Goal: Information Seeking & Learning: Compare options

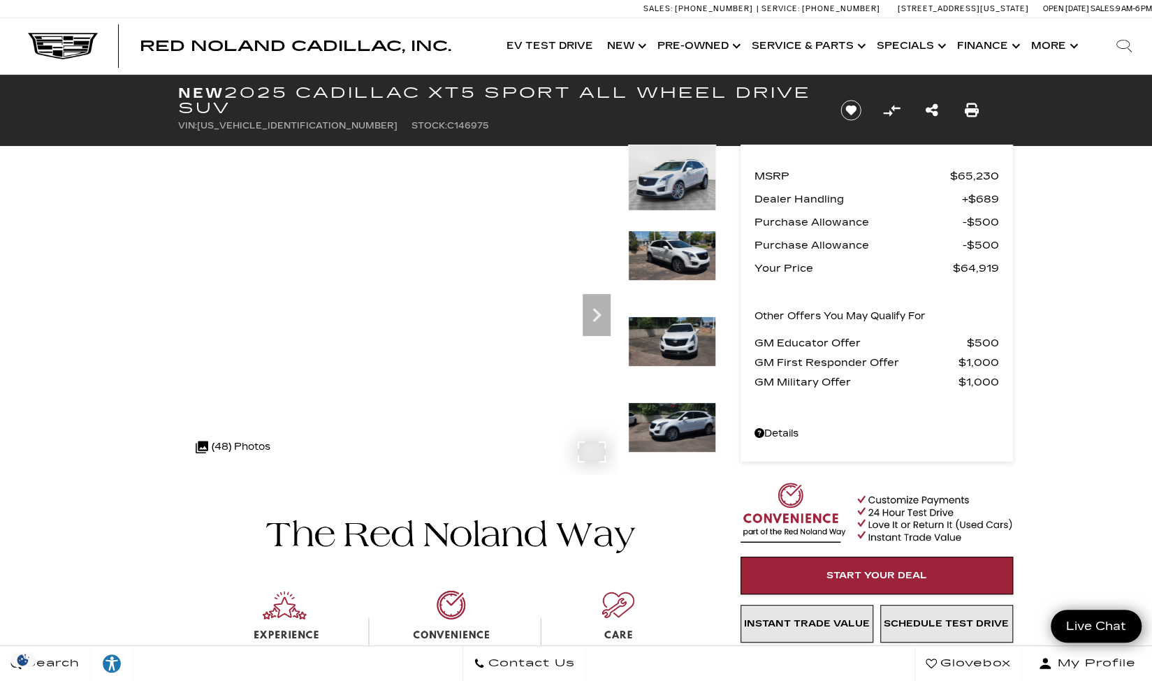
click at [234, 442] on div ".cls-1, .cls-3 { fill: #c50033; } .cls-1 { clip-rule: evenodd; } .cls-2 { clip-…" at bounding box center [233, 447] width 89 height 34
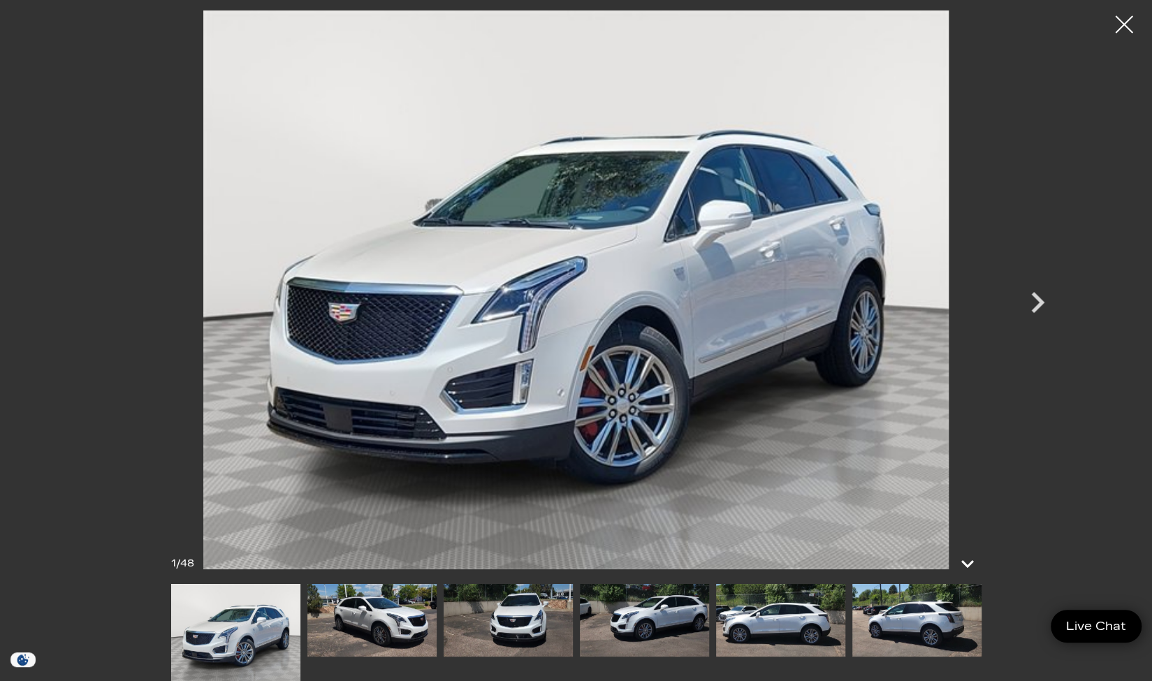
click at [1039, 309] on icon "Next" at bounding box center [1037, 303] width 42 height 42
click at [1039, 306] on icon "Next" at bounding box center [1037, 302] width 13 height 21
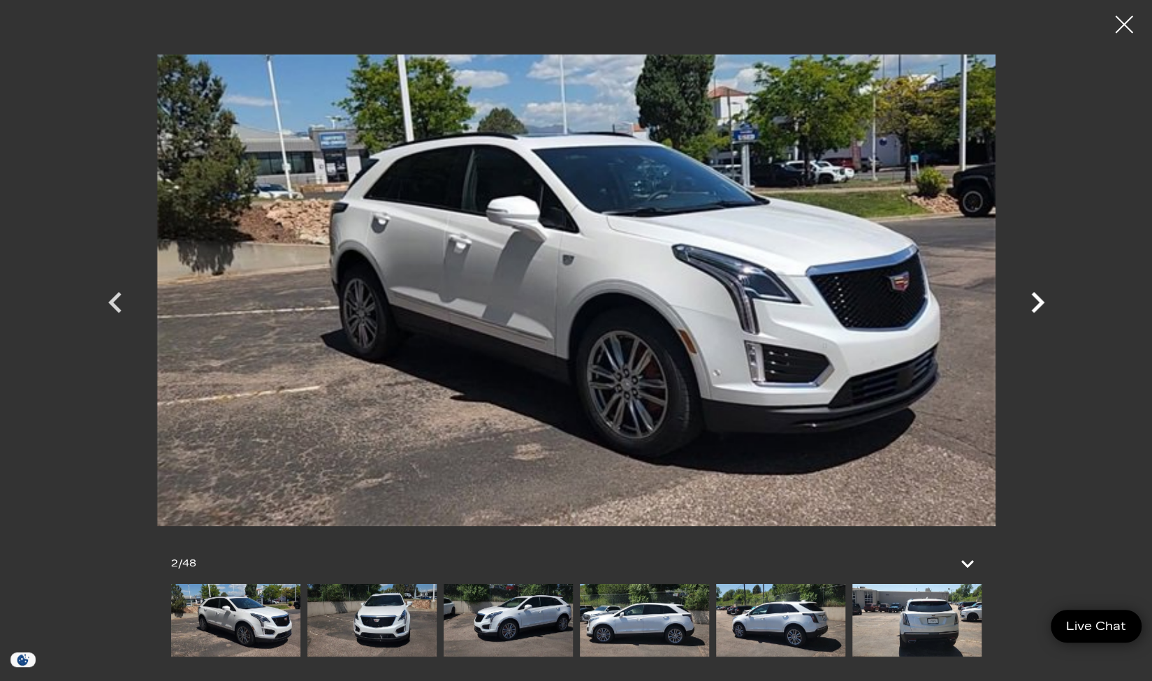
click at [1039, 306] on icon "Next" at bounding box center [1037, 302] width 13 height 21
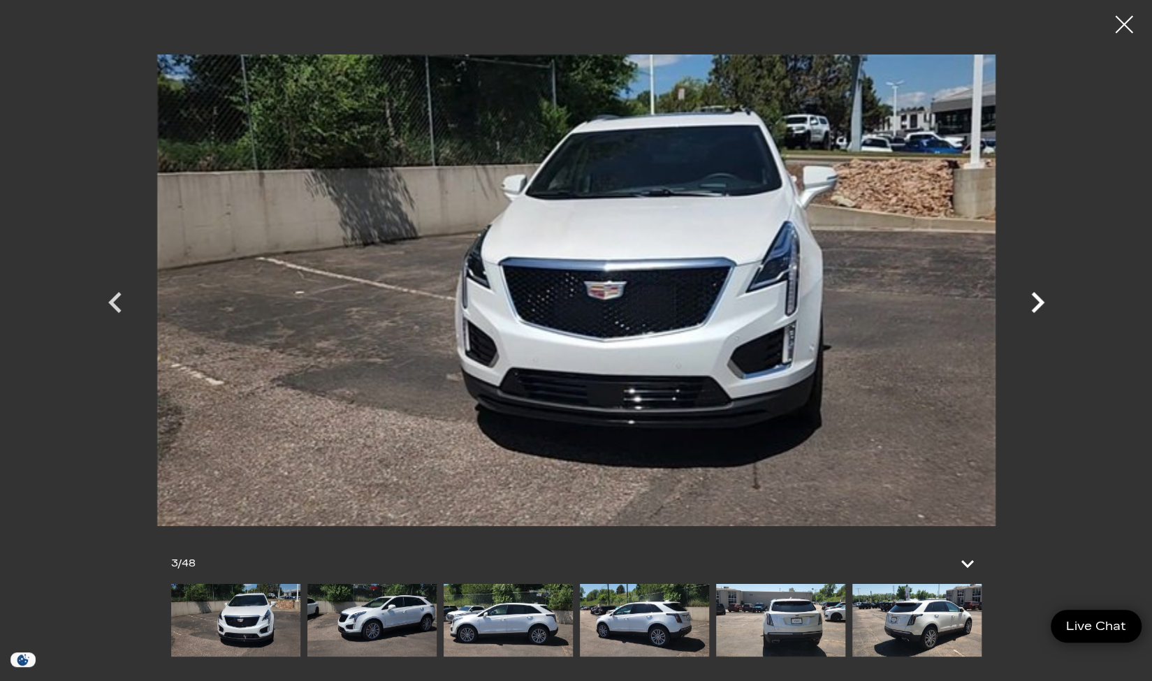
click at [1039, 306] on icon "Next" at bounding box center [1037, 302] width 13 height 21
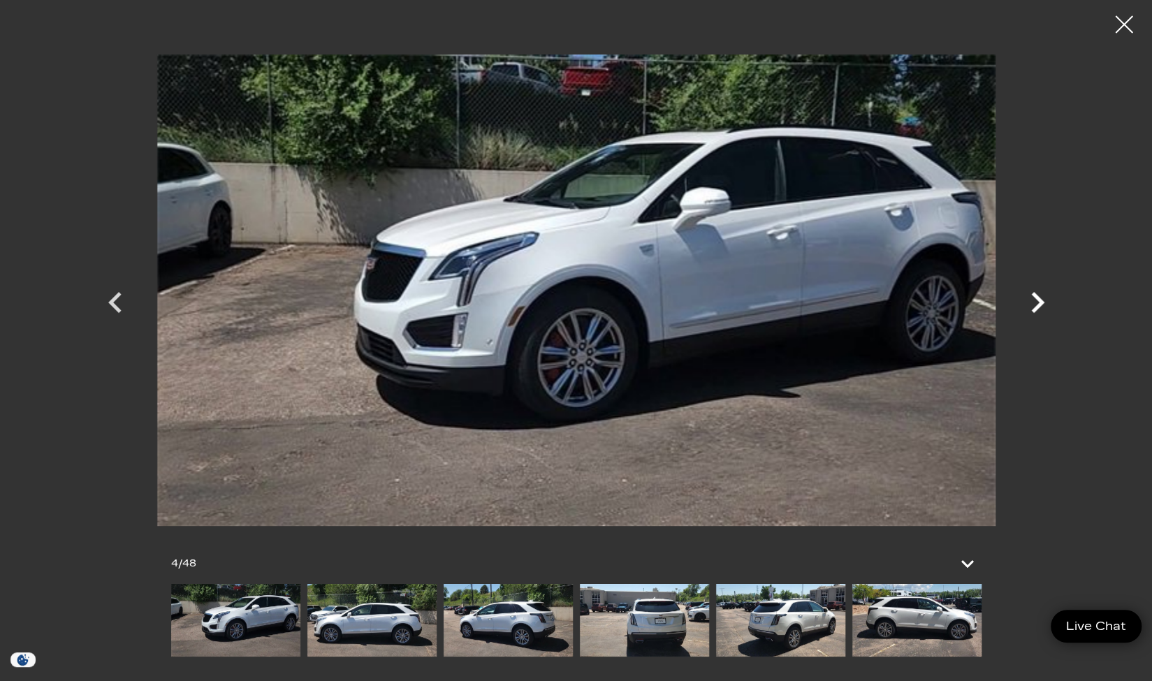
click at [1039, 306] on icon "Next" at bounding box center [1037, 302] width 13 height 21
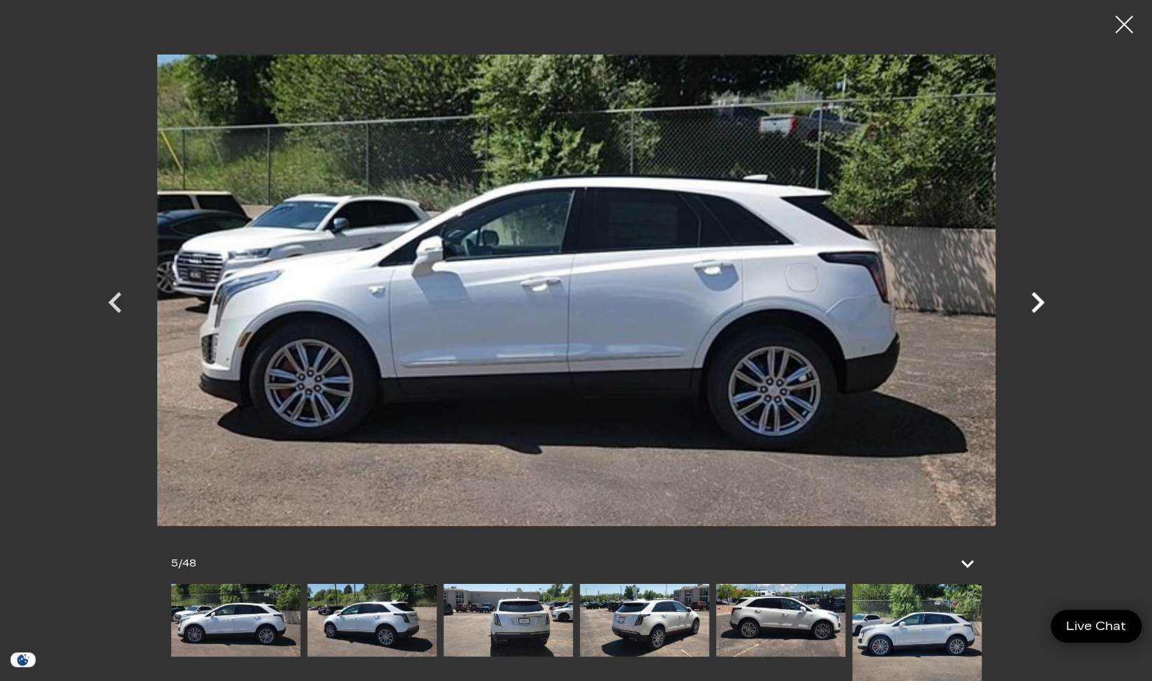
click at [1039, 306] on icon "Next" at bounding box center [1037, 302] width 13 height 21
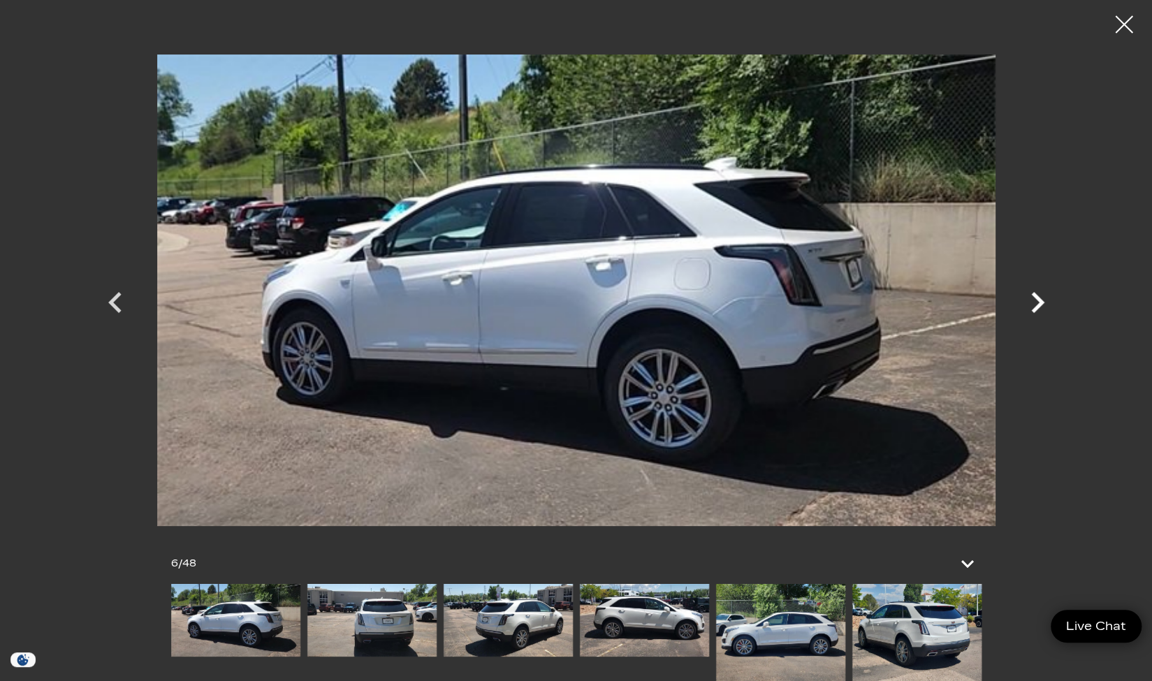
click at [1039, 306] on icon "Next" at bounding box center [1037, 302] width 13 height 21
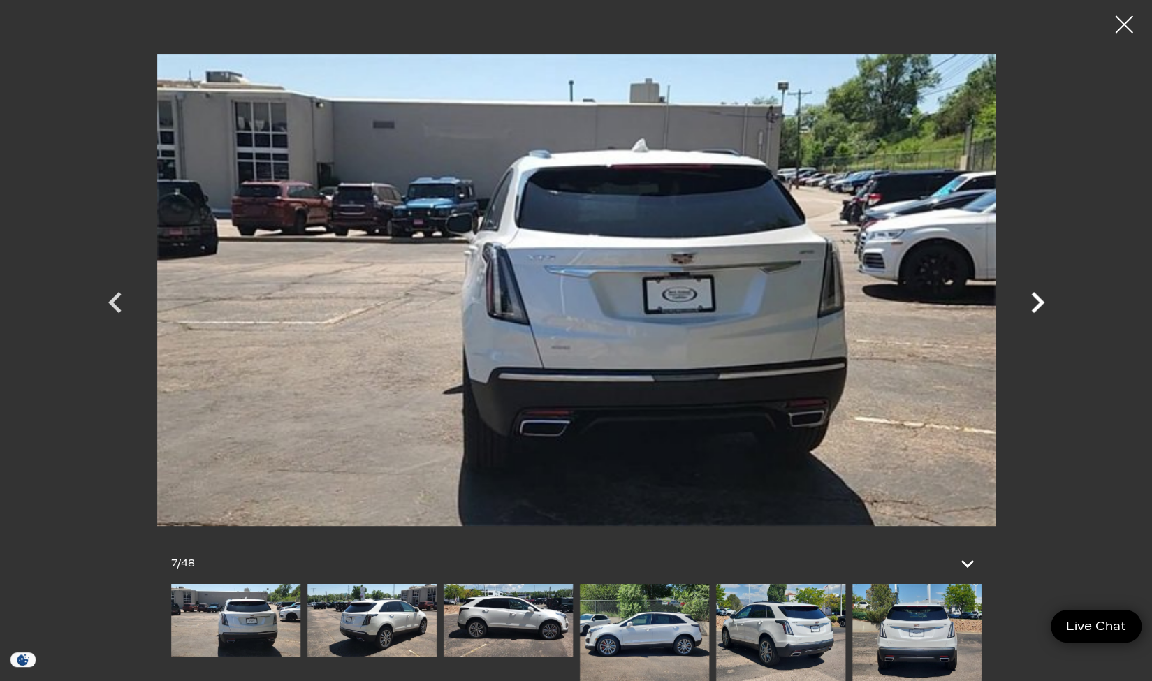
click at [1039, 306] on icon "Next" at bounding box center [1037, 302] width 13 height 21
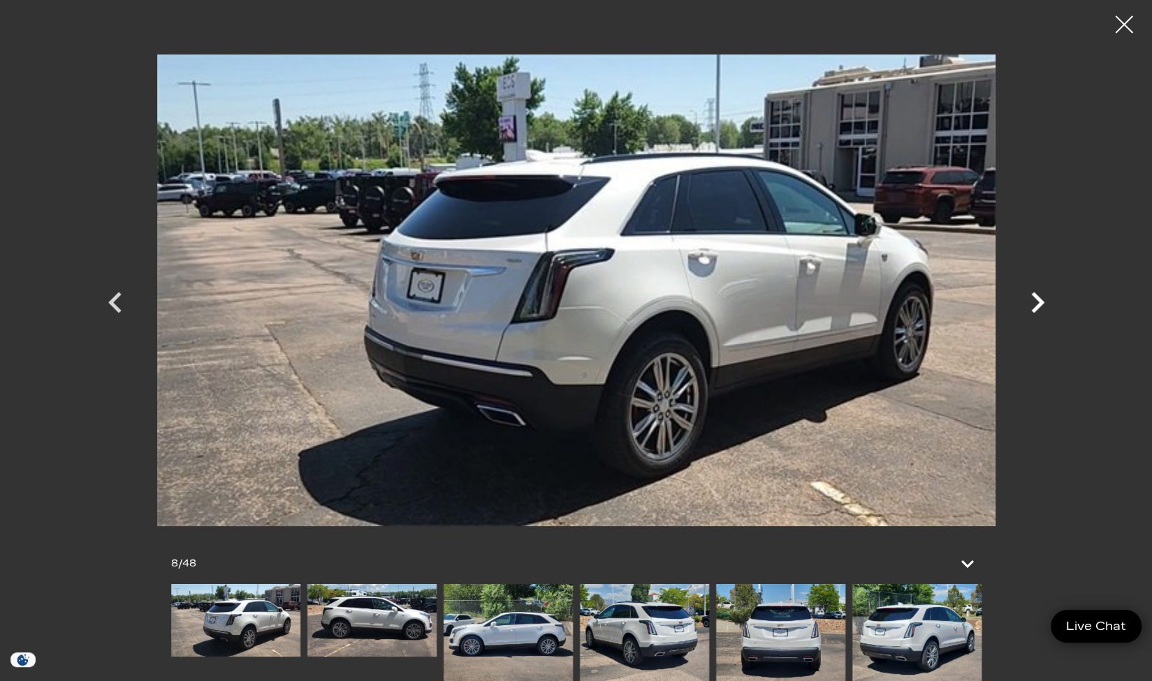
click at [1039, 306] on icon "Next" at bounding box center [1037, 302] width 13 height 21
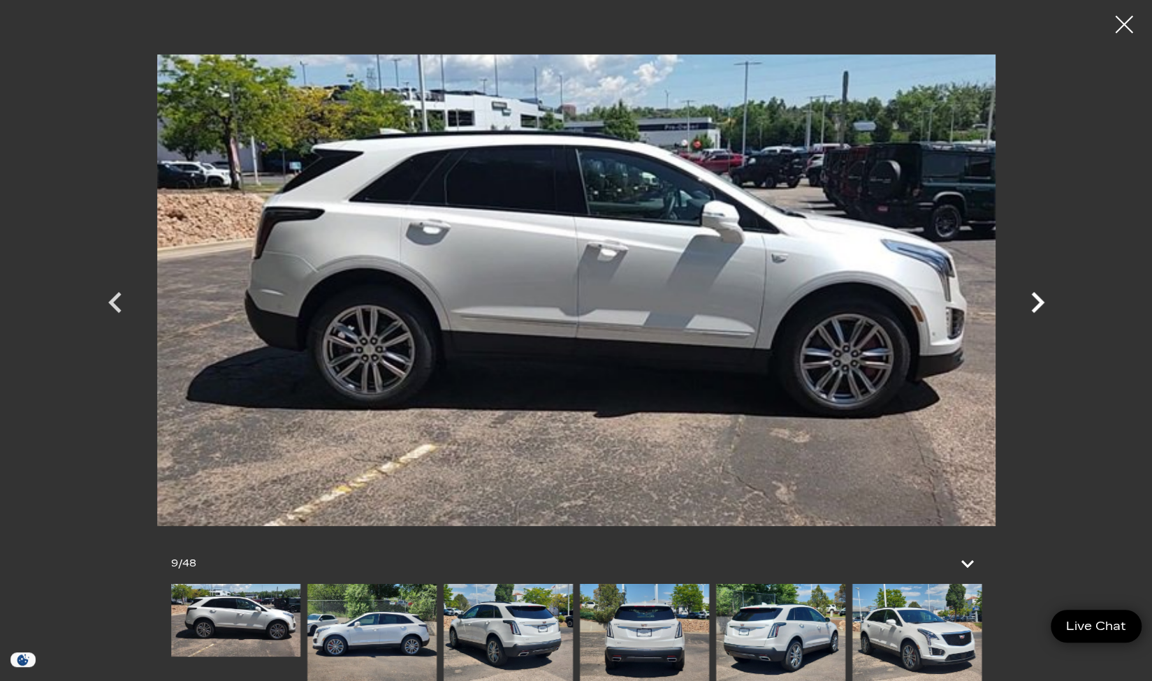
click at [1039, 306] on icon "Next" at bounding box center [1037, 302] width 13 height 21
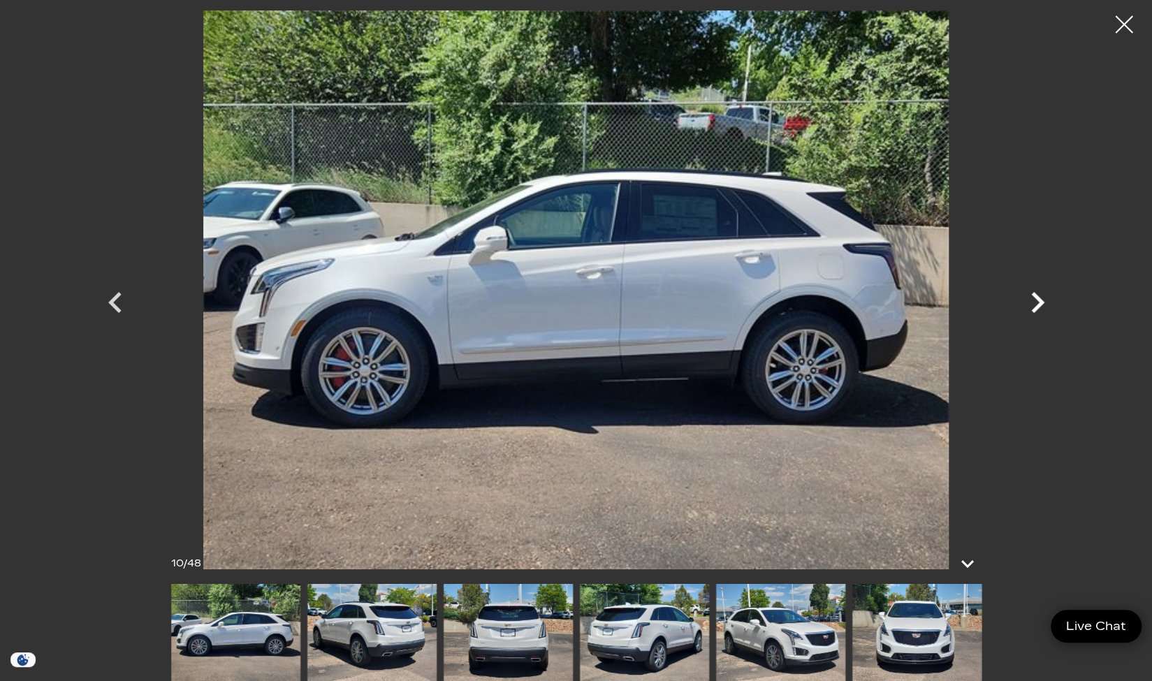
click at [1039, 306] on icon "Next" at bounding box center [1037, 302] width 13 height 21
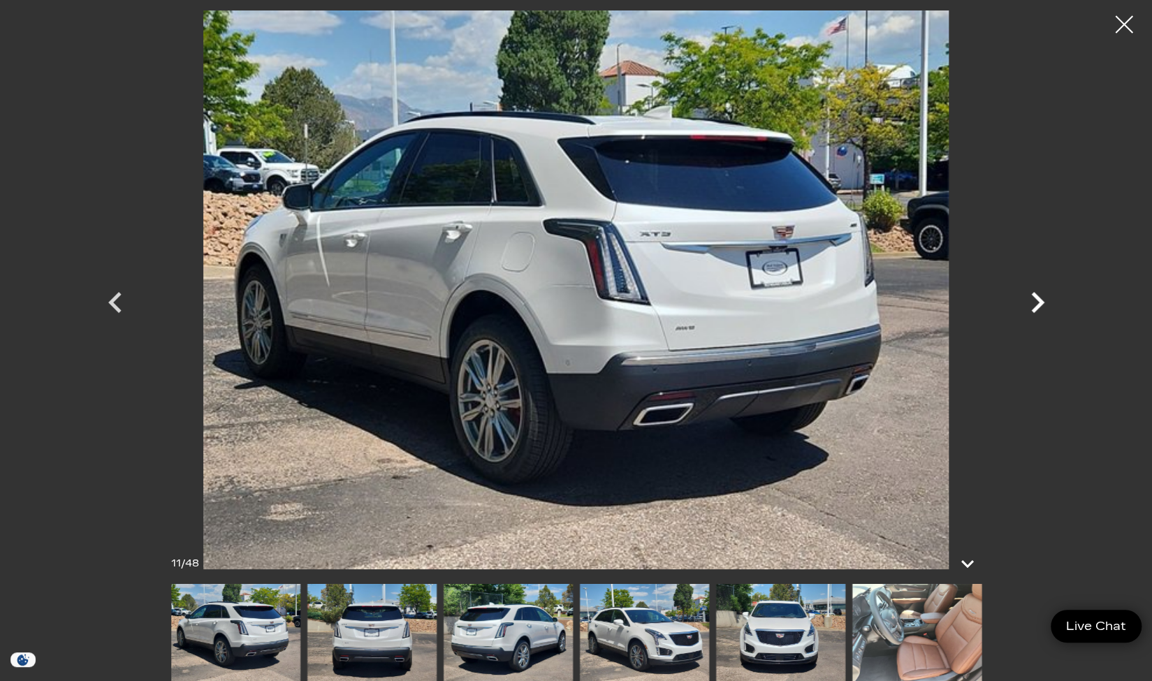
click at [1039, 306] on icon "Next" at bounding box center [1037, 302] width 13 height 21
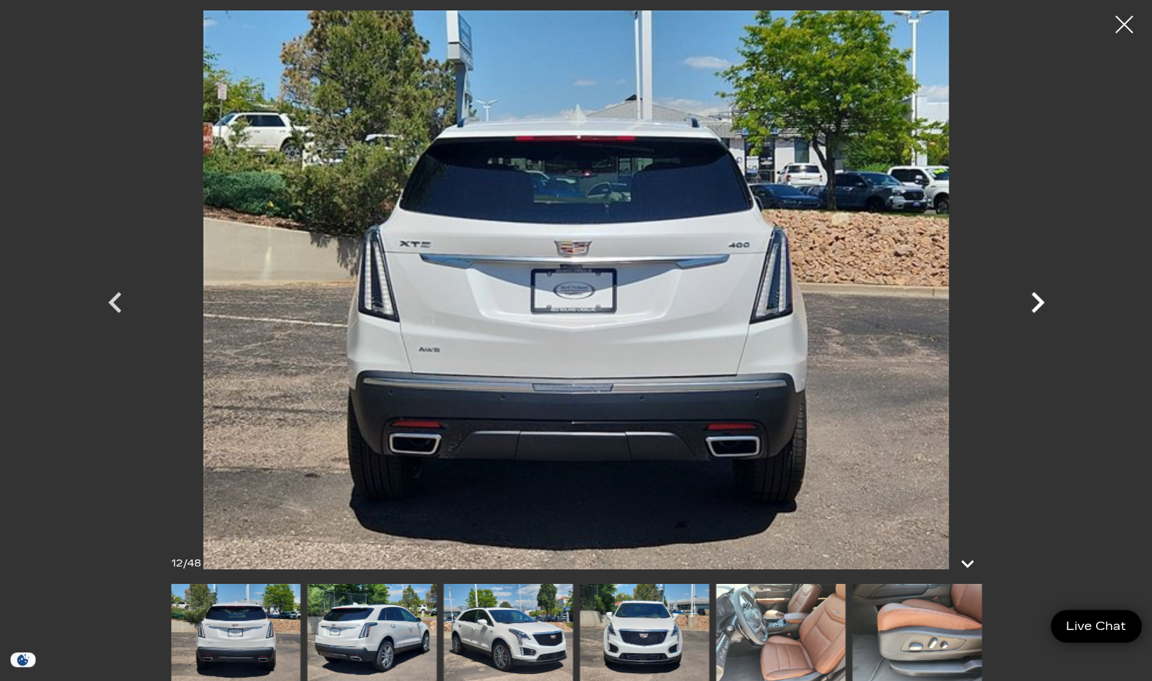
click at [1039, 306] on icon "Next" at bounding box center [1037, 302] width 13 height 21
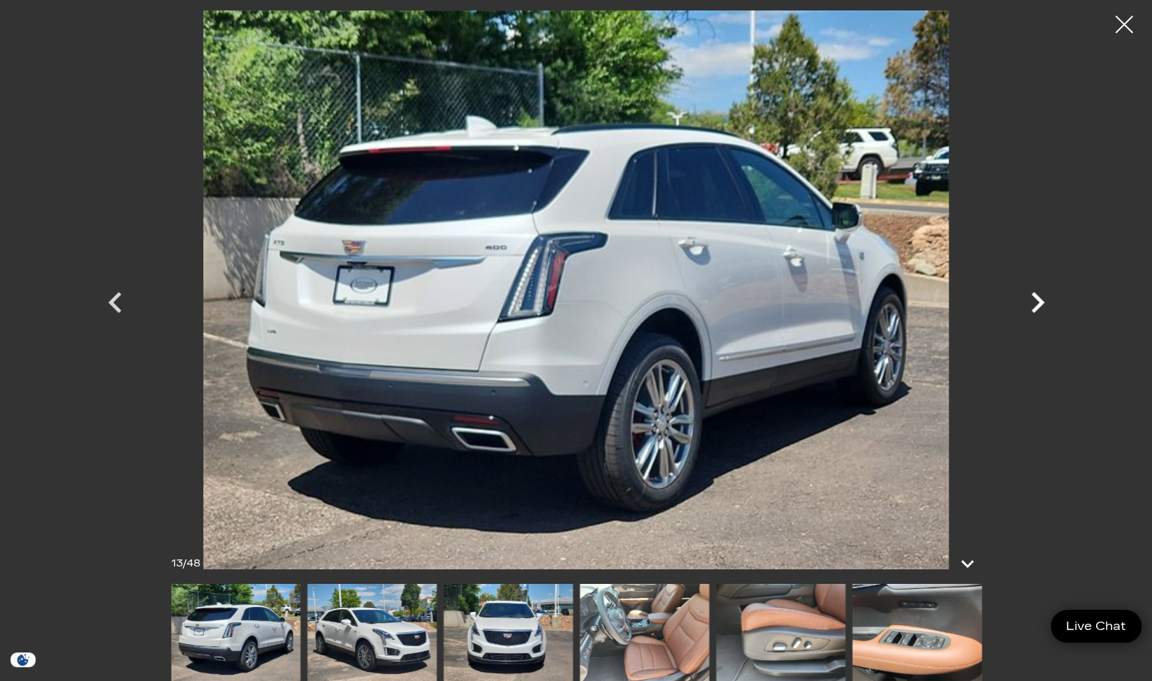
click at [1039, 306] on icon "Next" at bounding box center [1037, 302] width 13 height 21
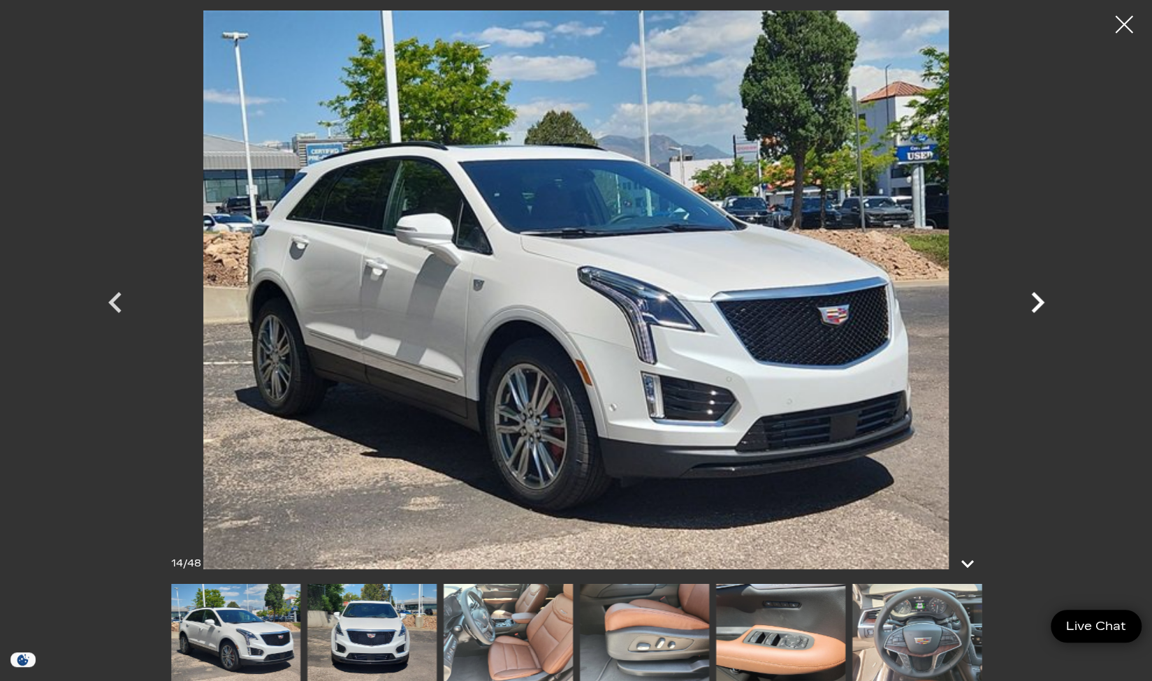
click at [1039, 306] on icon "Next" at bounding box center [1037, 302] width 13 height 21
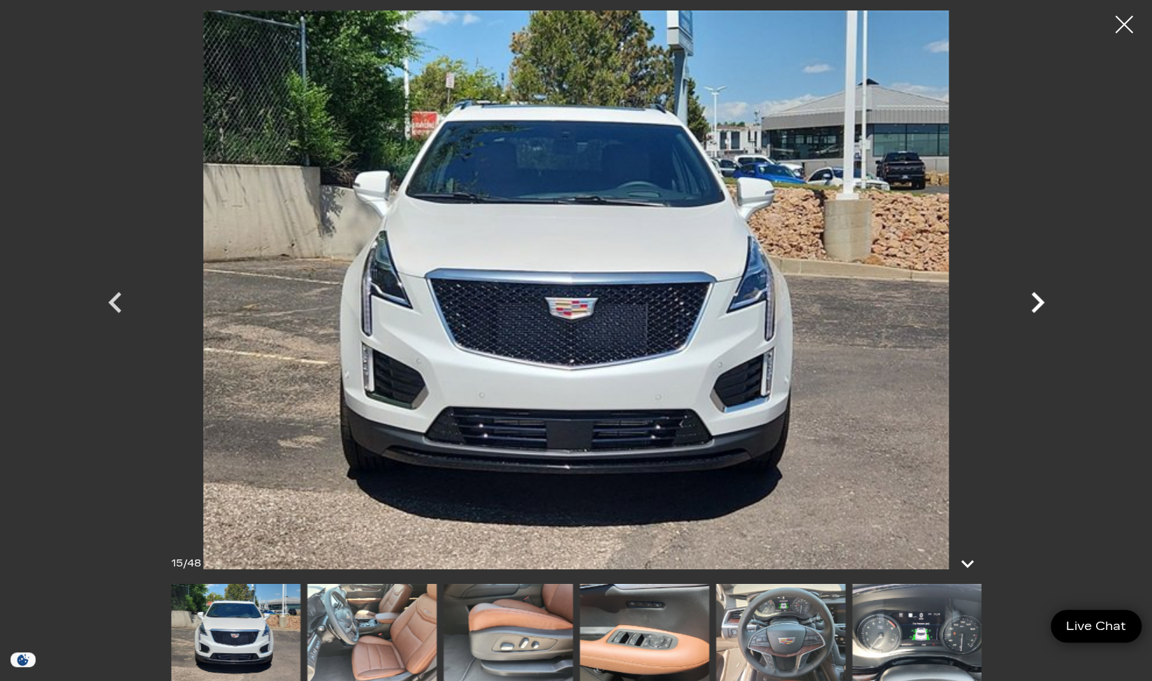
click at [1039, 306] on icon "Next" at bounding box center [1037, 302] width 13 height 21
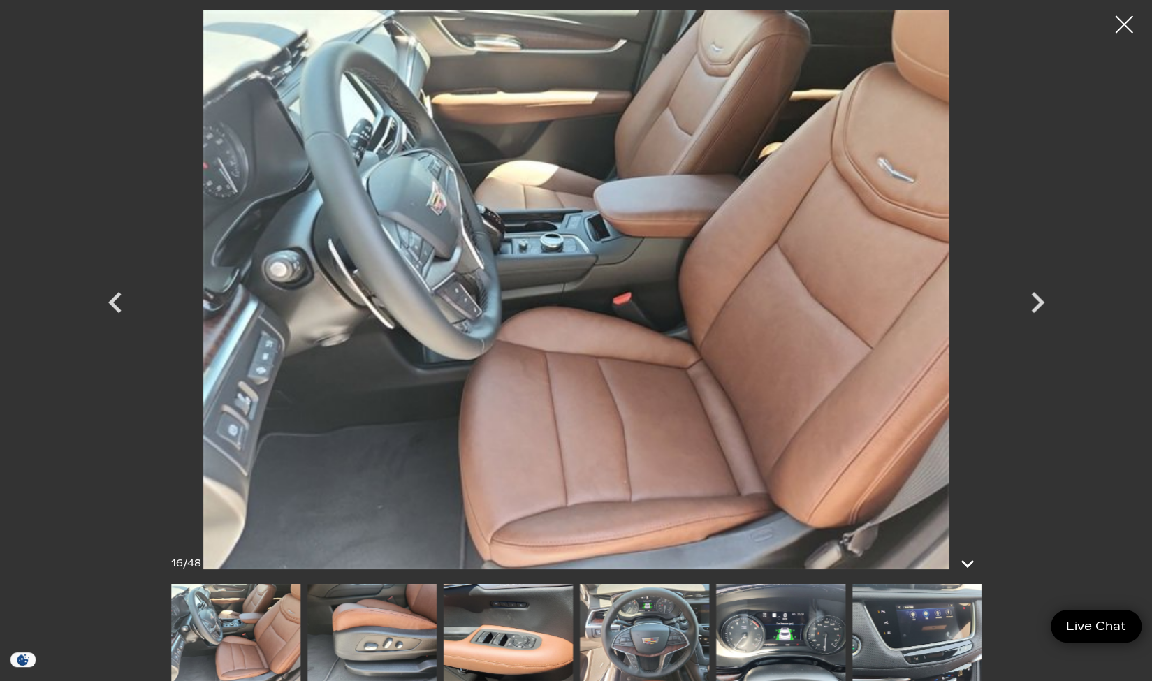
click at [774, 661] on img at bounding box center [780, 632] width 129 height 97
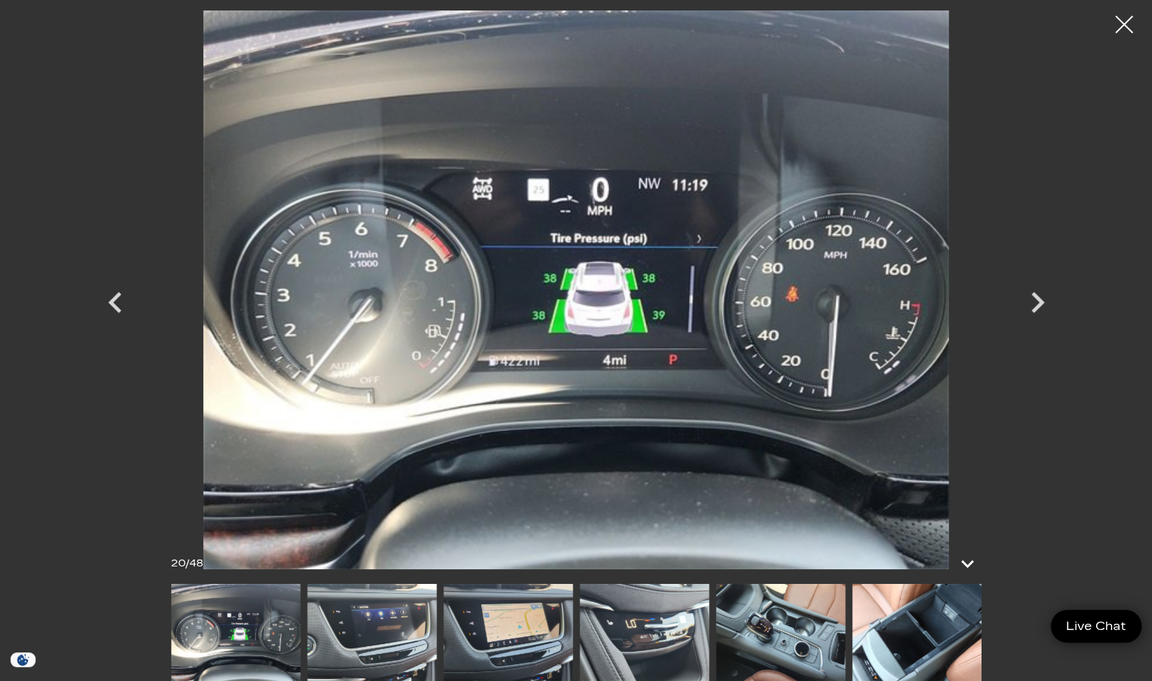
click at [792, 646] on img at bounding box center [780, 632] width 129 height 97
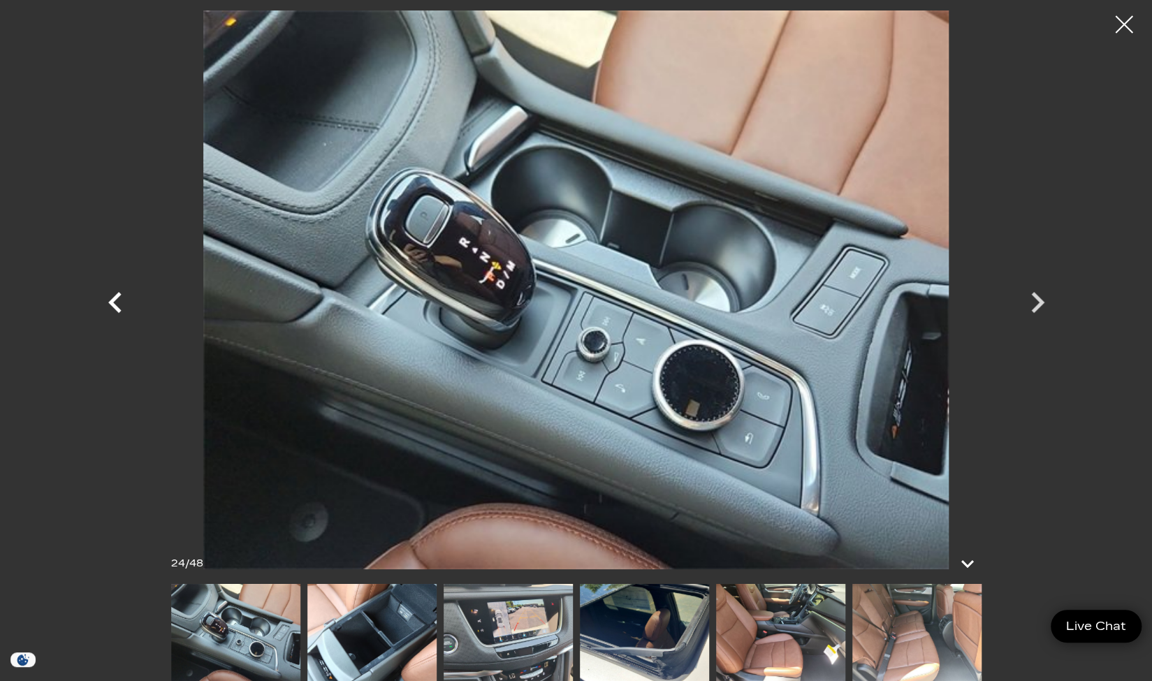
click at [121, 305] on icon "Previous" at bounding box center [115, 303] width 42 height 42
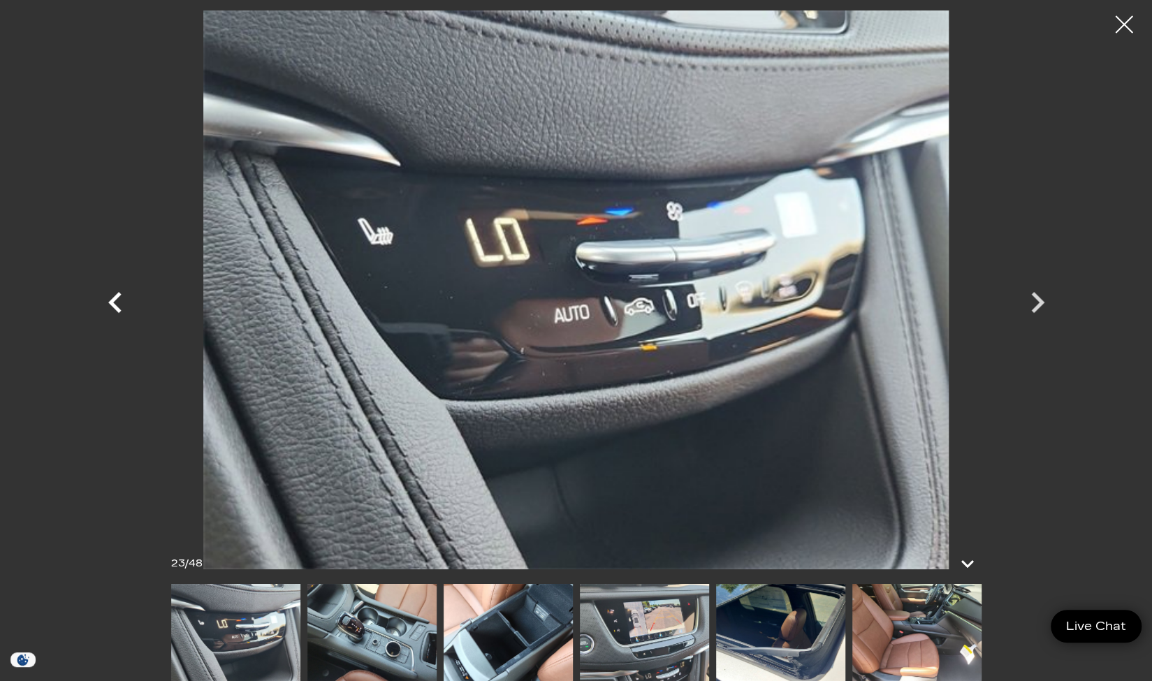
click at [121, 305] on icon "Previous" at bounding box center [115, 303] width 42 height 42
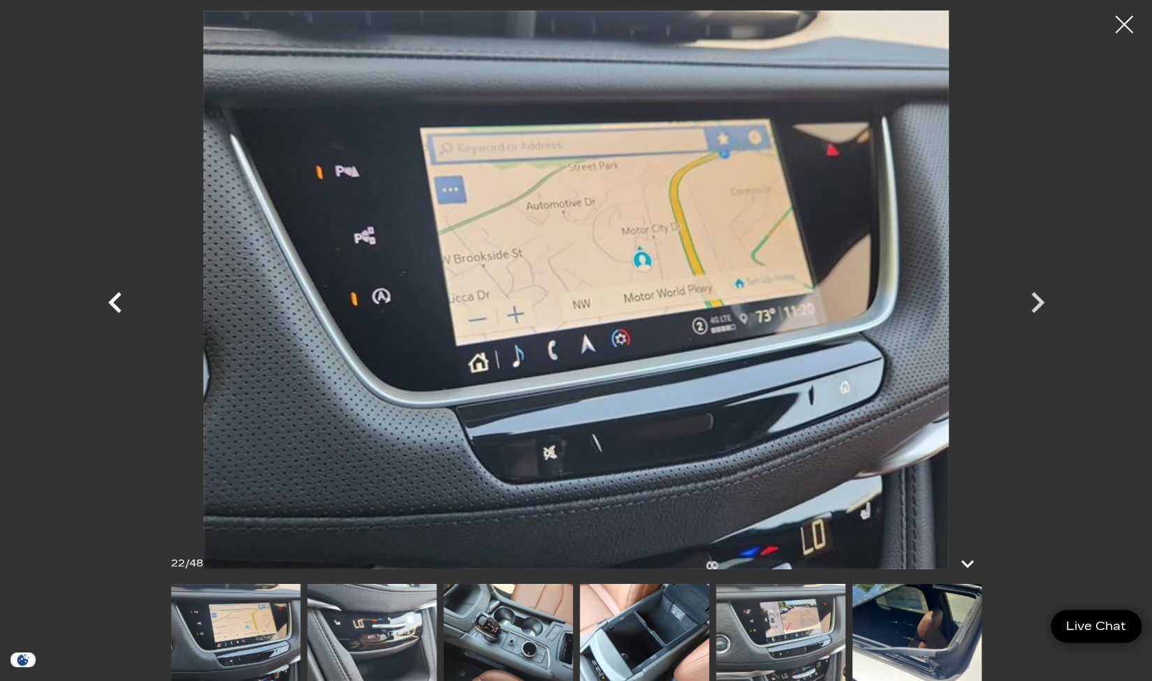
click at [121, 305] on icon "Previous" at bounding box center [115, 303] width 42 height 42
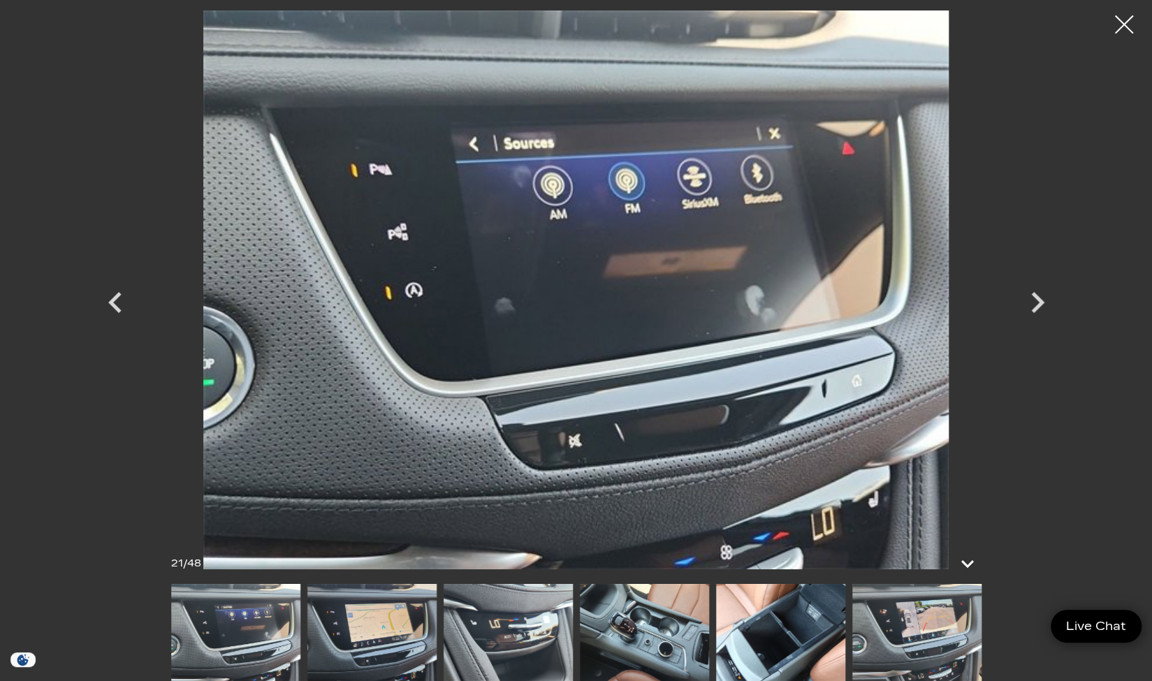
click at [1129, 29] on div at bounding box center [1124, 24] width 37 height 37
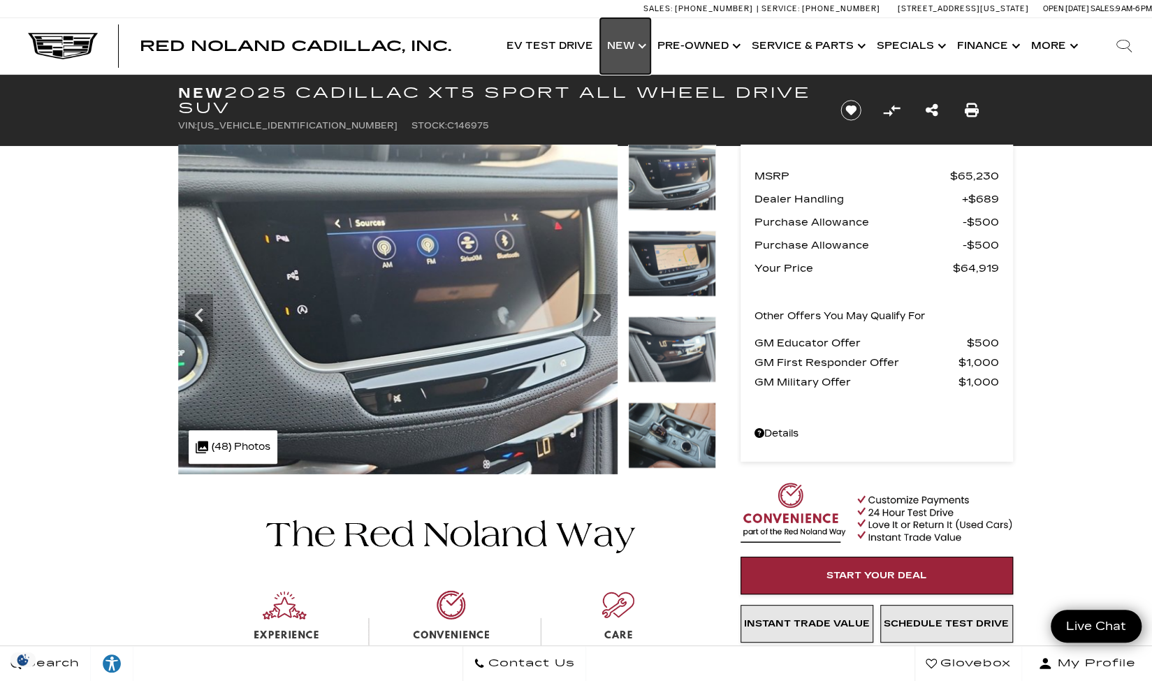
click at [638, 46] on link "Show New" at bounding box center [625, 46] width 50 height 56
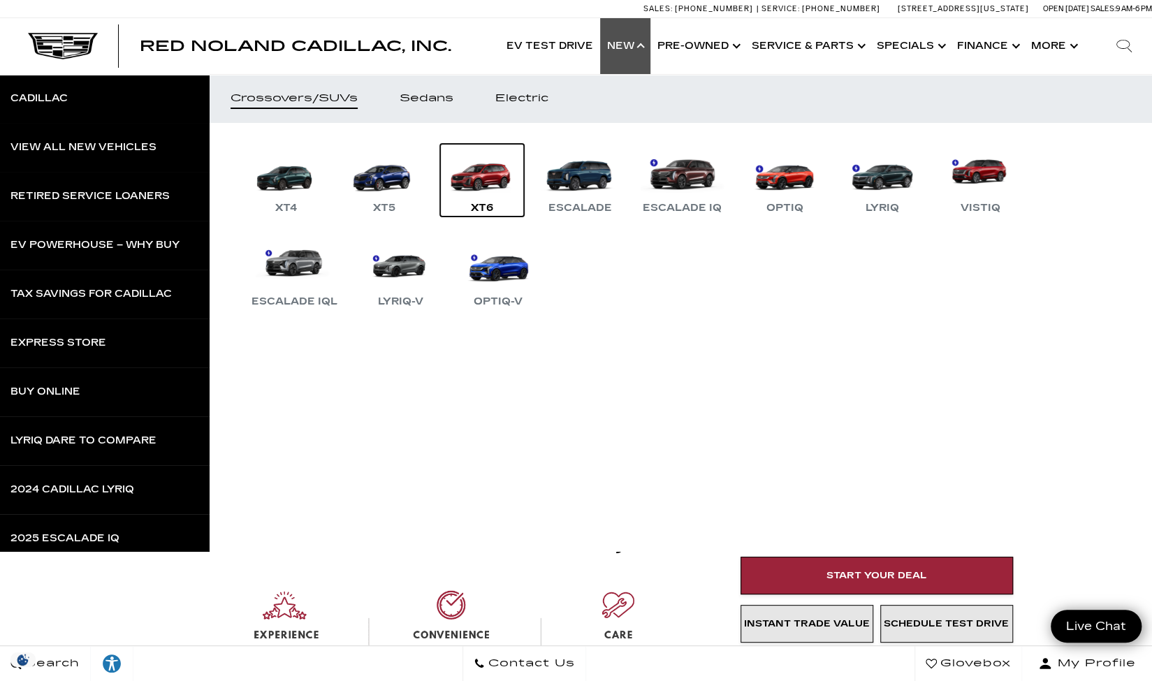
click at [483, 205] on div "XT6" at bounding box center [482, 208] width 36 height 17
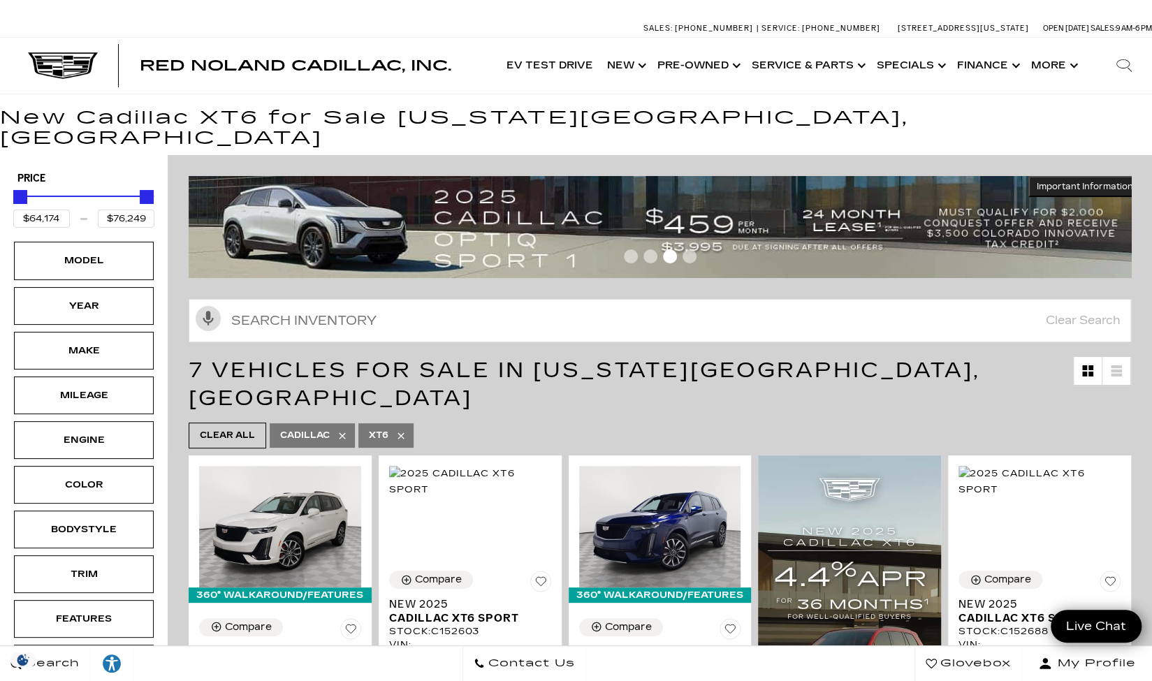
click at [402, 430] on icon at bounding box center [400, 435] width 11 height 11
type input "$46,674"
type input "$179,434"
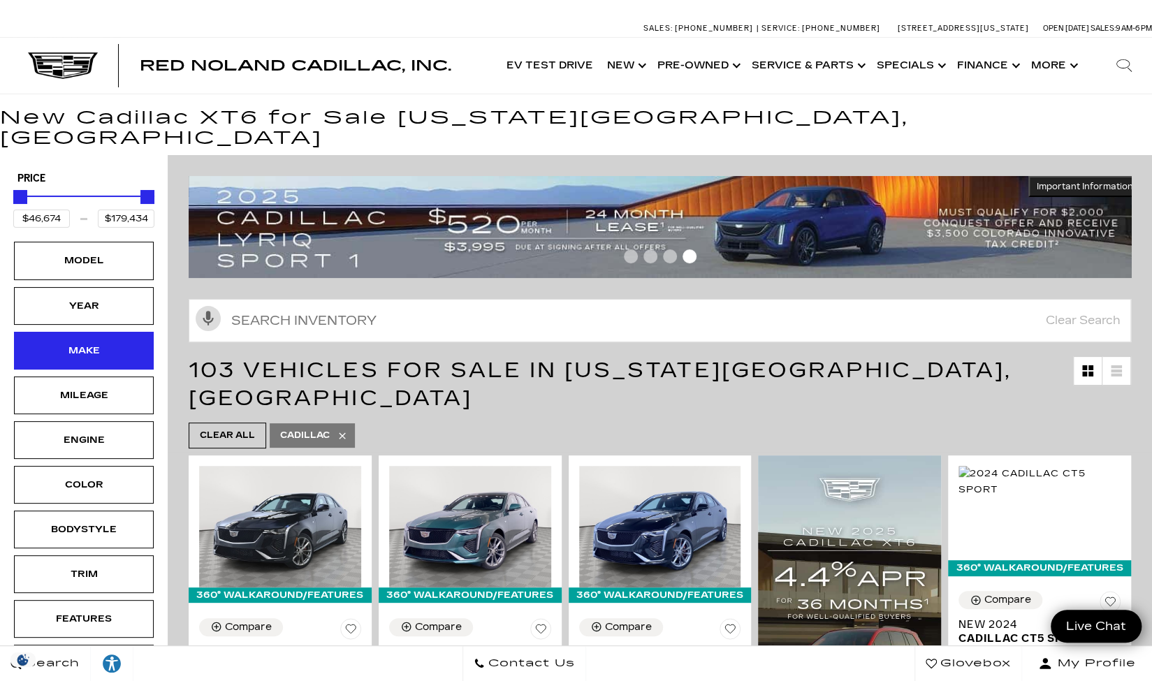
click at [82, 343] on div "Make" at bounding box center [84, 350] width 70 height 15
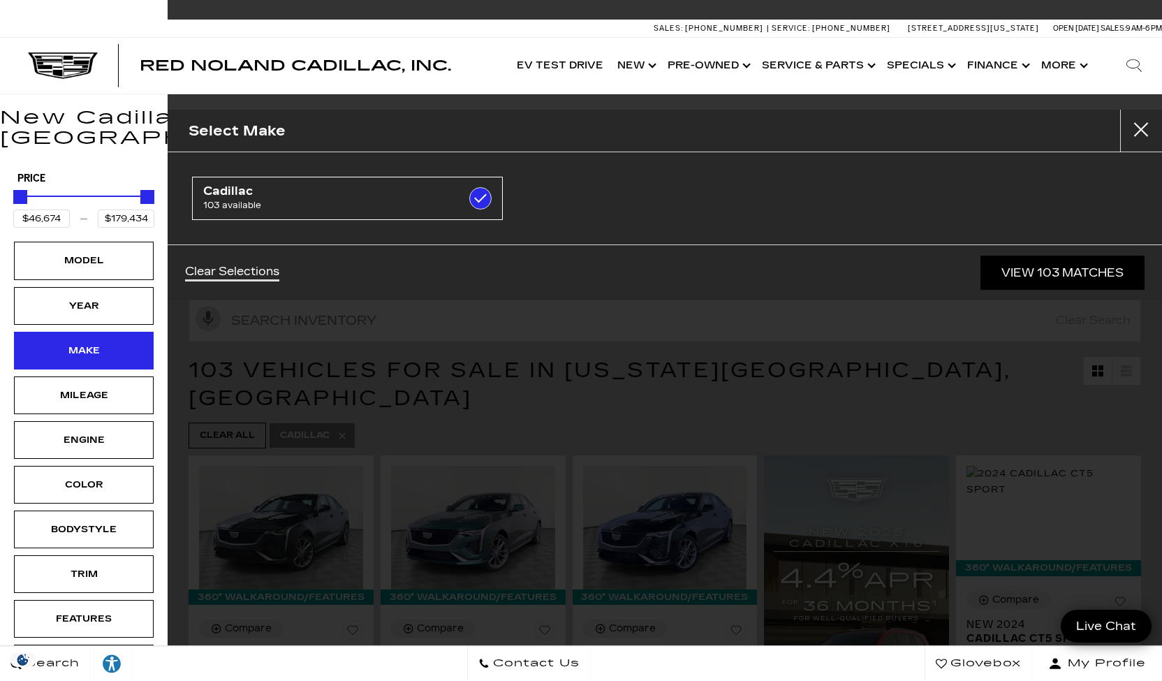
click at [82, 343] on div "Make" at bounding box center [84, 350] width 70 height 15
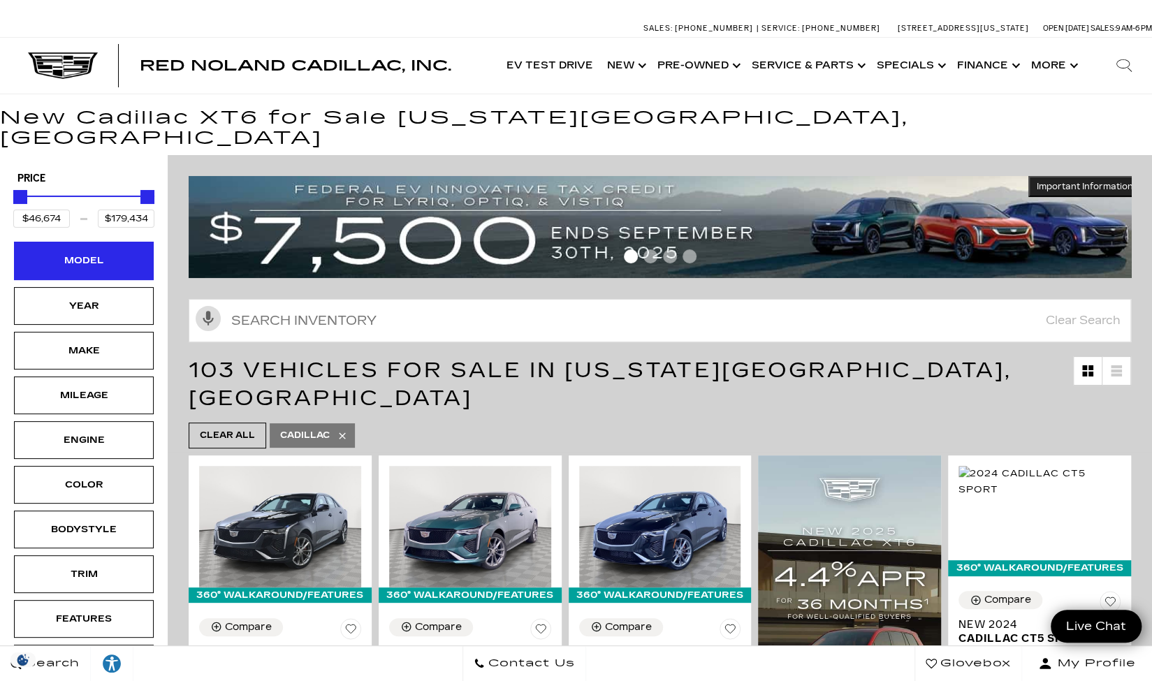
click at [94, 253] on div "Model" at bounding box center [84, 260] width 70 height 15
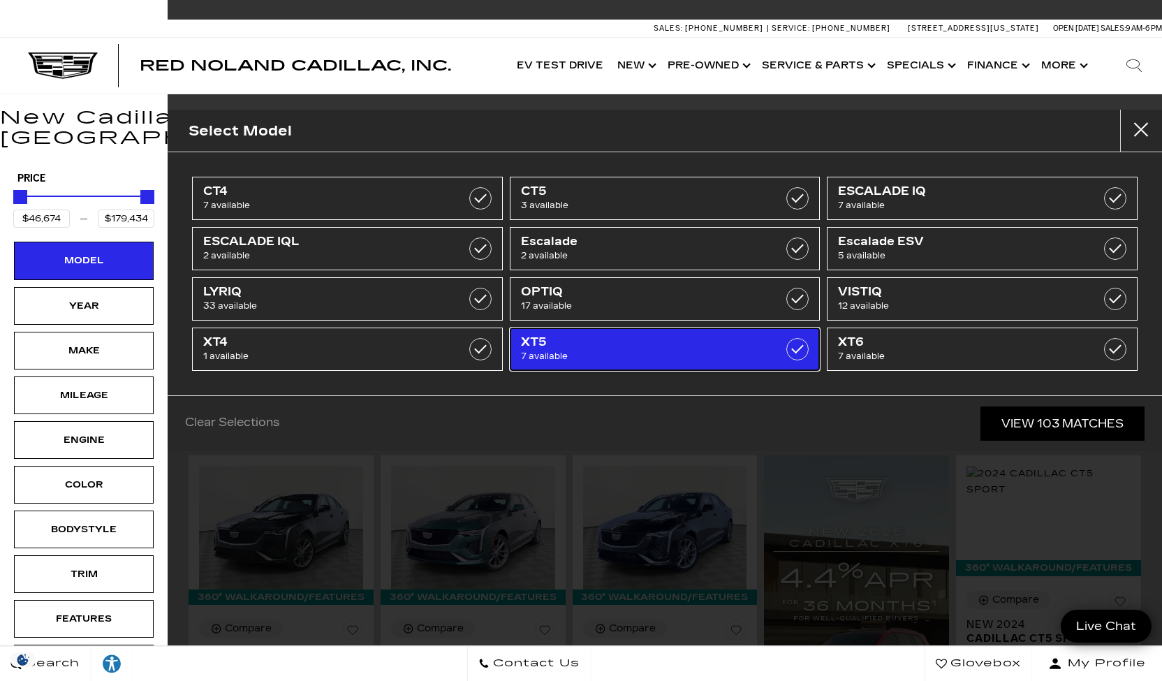
click at [675, 358] on span "7 available" at bounding box center [643, 356] width 245 height 14
type input "$56,631"
type input "$65,085"
checkbox input "true"
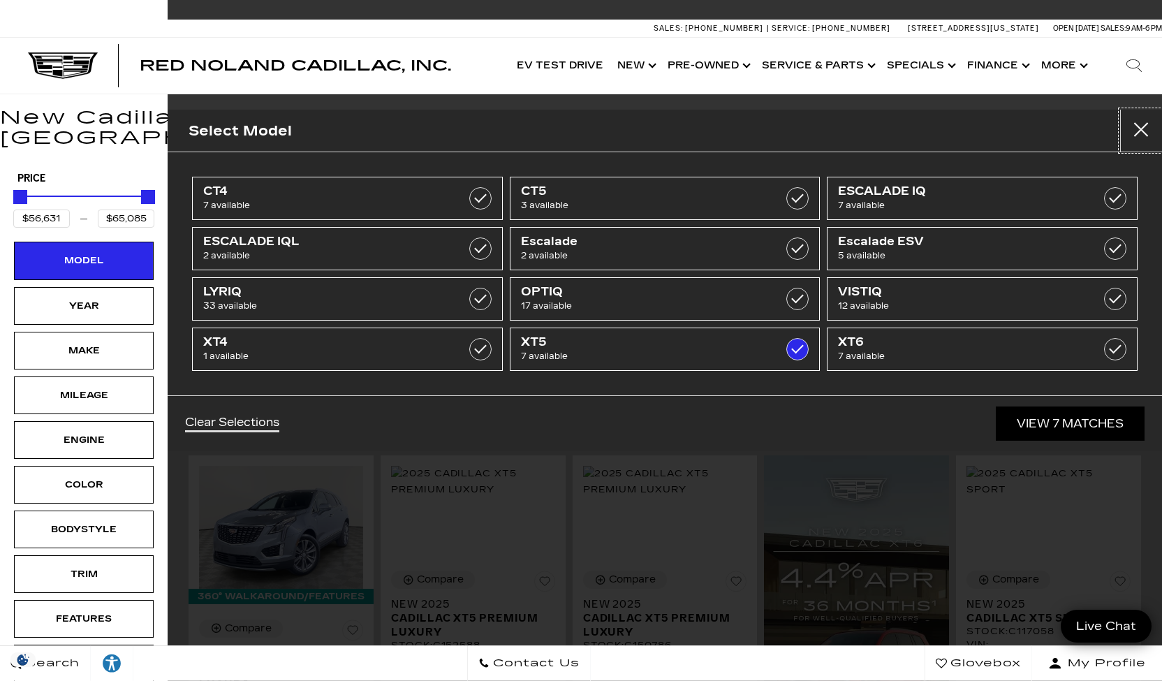
click at [1146, 129] on button "Close" at bounding box center [1141, 131] width 42 height 42
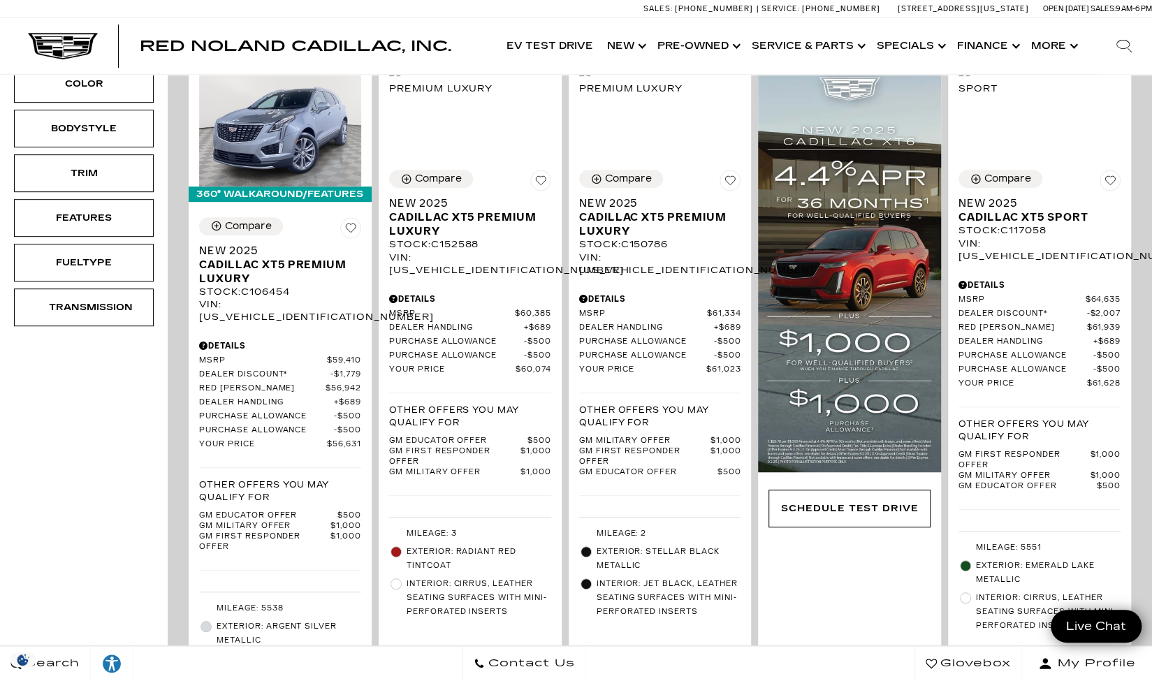
scroll to position [404, 0]
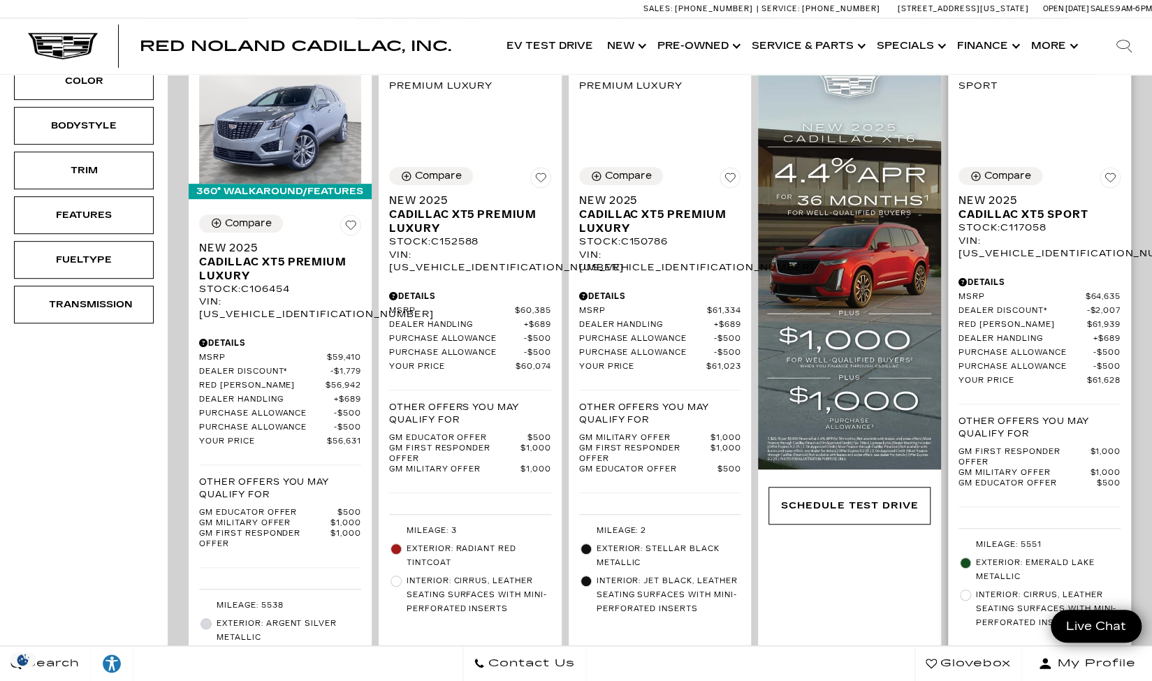
click at [998, 636] on div "Compare New 2025 Cadillac XT5 Sport Stock : C117058 VIN: 1GYKNGRS0SZ117058 Deta…" at bounding box center [1039, 409] width 183 height 714
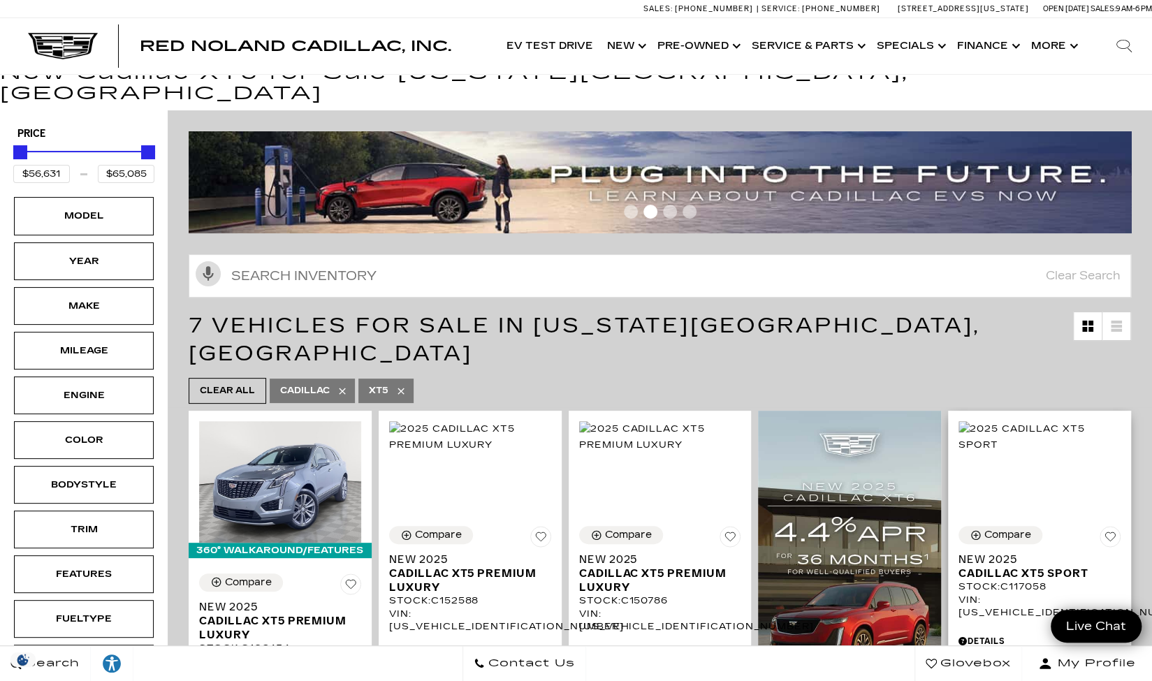
scroll to position [0, 0]
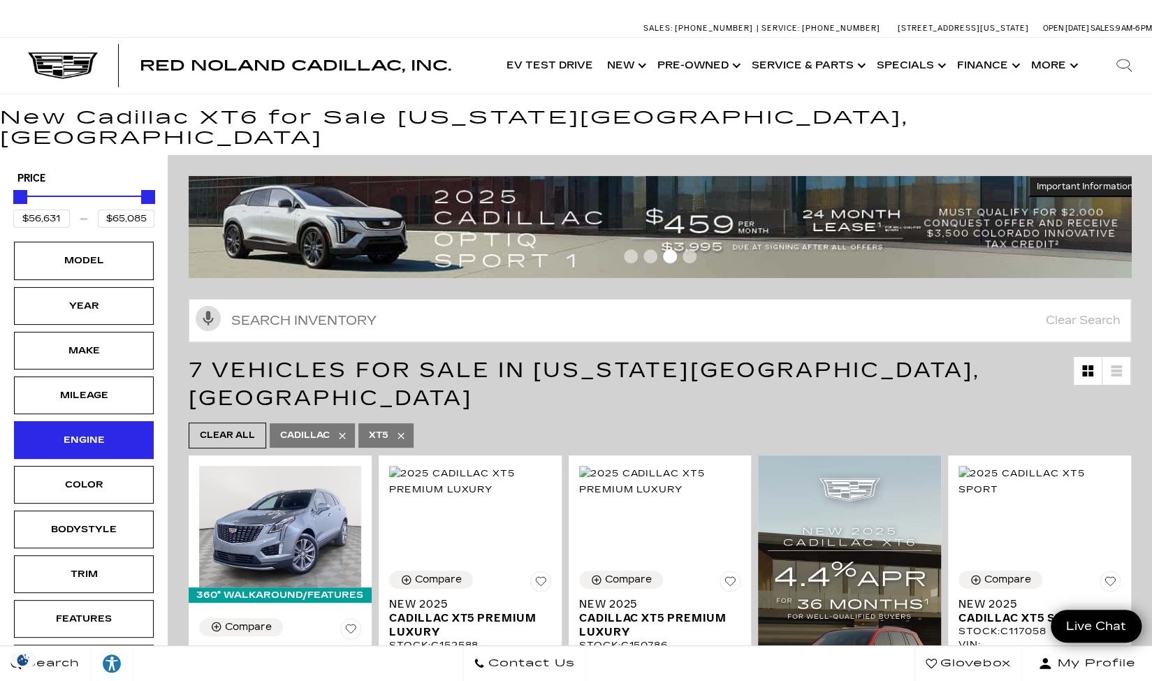
click at [103, 432] on div "Engine" at bounding box center [84, 439] width 70 height 15
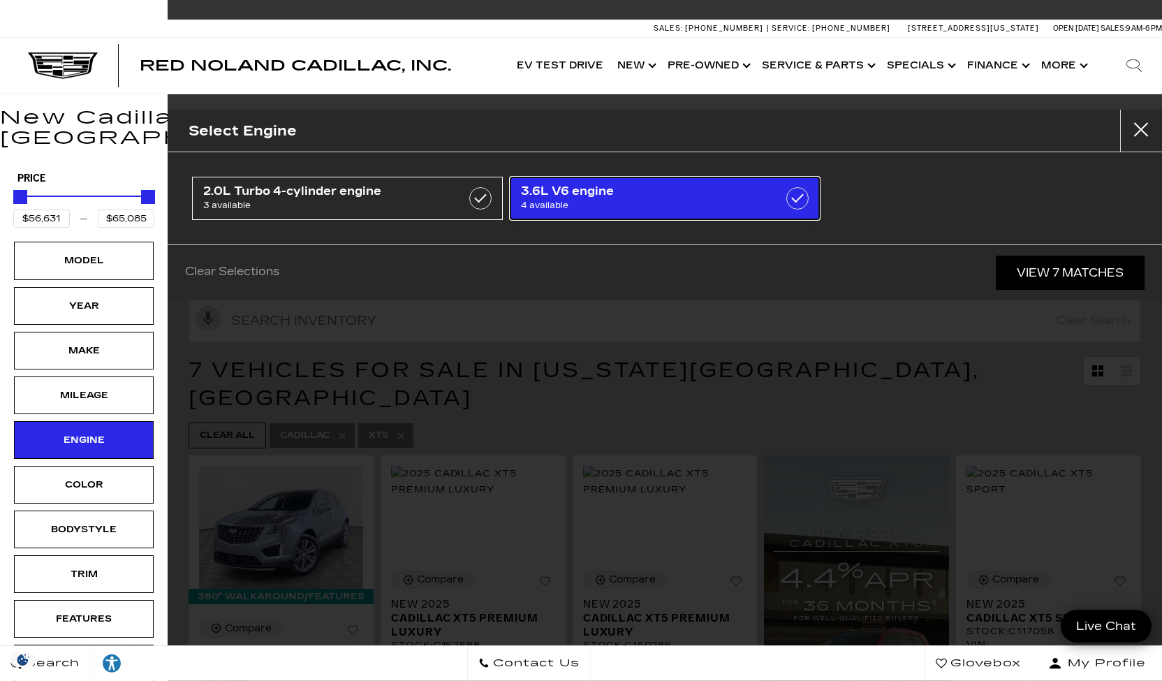
click at [689, 205] on span "4 available" at bounding box center [643, 205] width 245 height 14
type input "$61,023"
checkbox input "true"
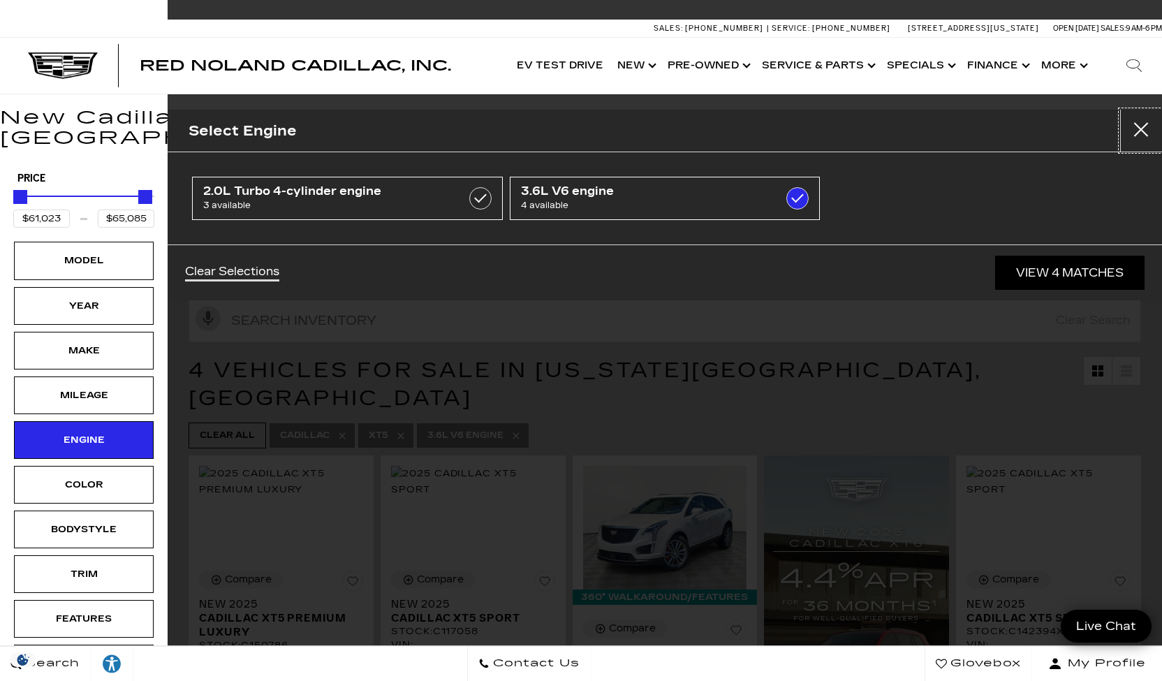
click at [1137, 124] on button "Close" at bounding box center [1141, 131] width 42 height 42
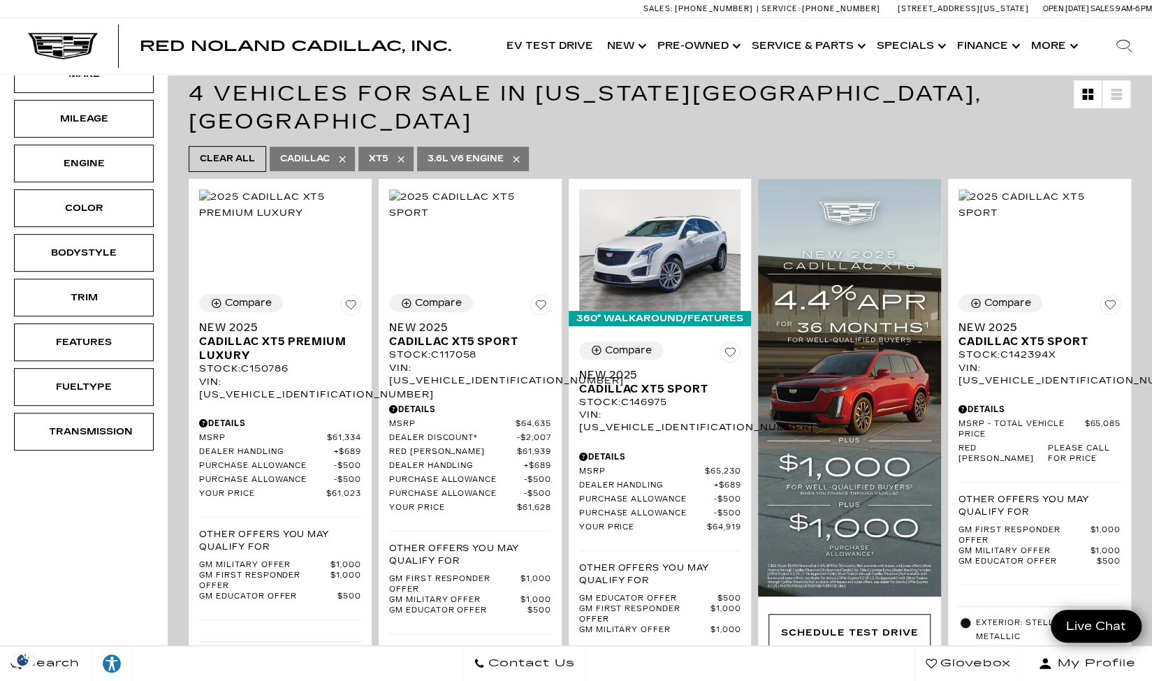
scroll to position [276, 0]
click at [1062, 203] on img at bounding box center [1039, 205] width 162 height 31
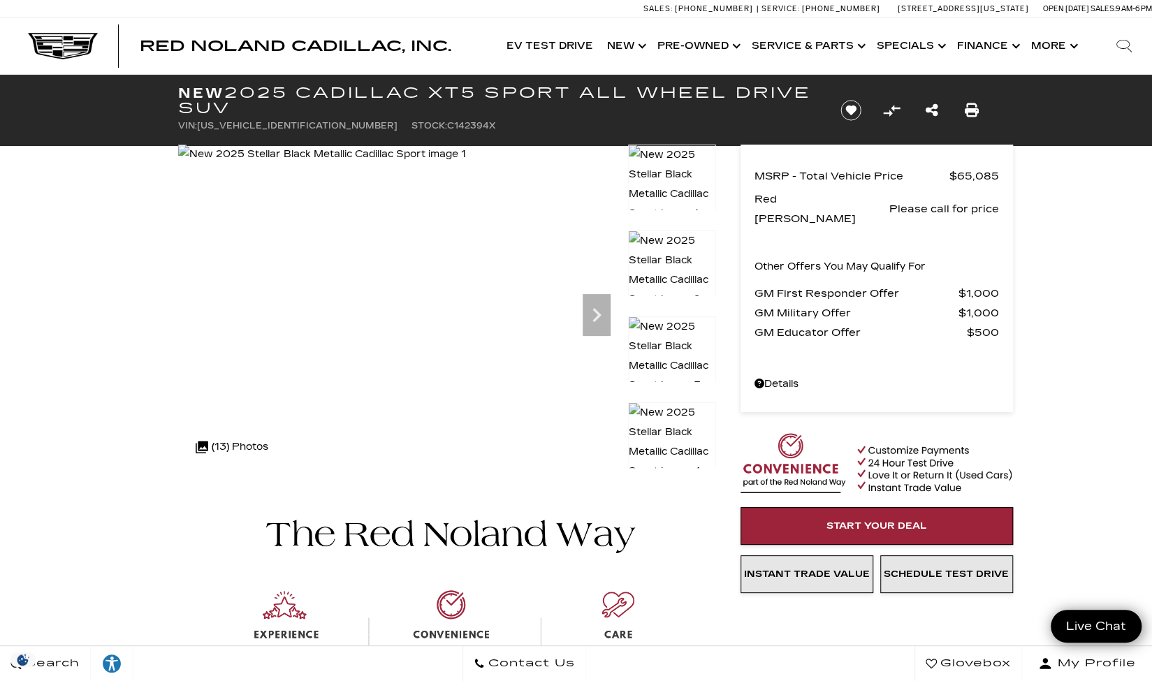
click at [236, 448] on div ".cls-1, .cls-3 { fill: #c50033; } .cls-1 { clip-rule: evenodd; } .cls-2 { clip-…" at bounding box center [232, 447] width 87 height 34
click at [230, 451] on div ".cls-1, .cls-3 { fill: #c50033; } .cls-1 { clip-rule: evenodd; } .cls-2 { clip-…" at bounding box center [232, 447] width 87 height 34
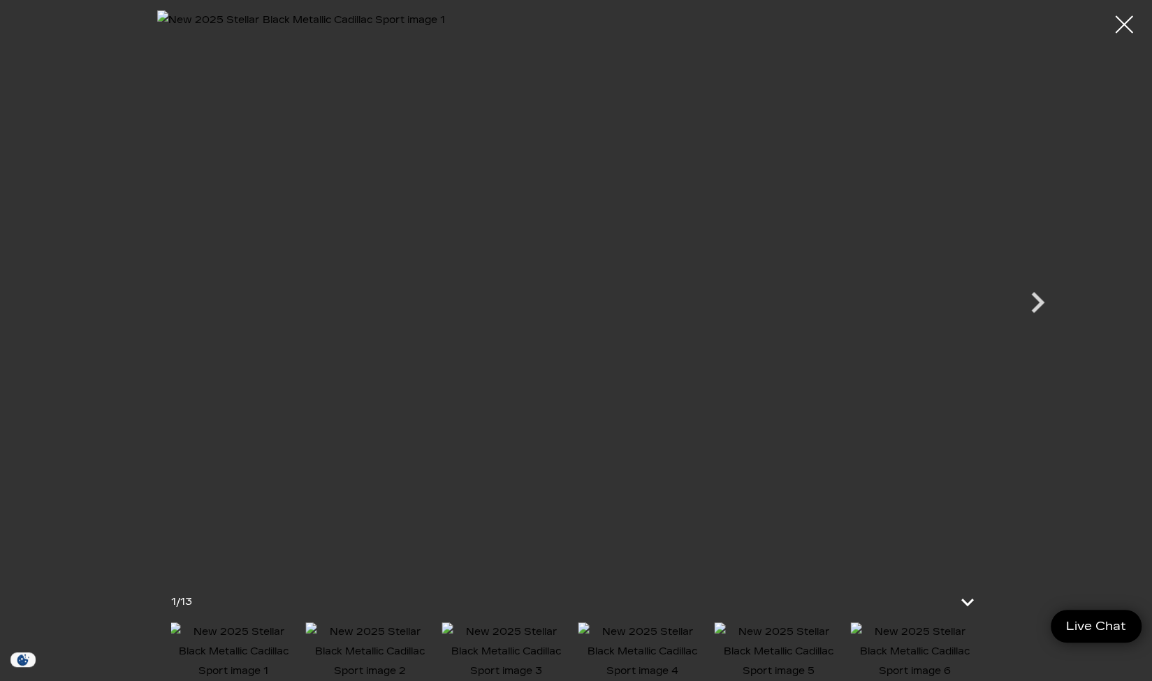
scroll to position [311, 0]
click at [1026, 307] on icon "Next" at bounding box center [1037, 303] width 42 height 42
click at [1037, 309] on icon "Next" at bounding box center [1037, 303] width 42 height 42
click at [1034, 314] on icon "Next" at bounding box center [1037, 303] width 42 height 42
click at [1037, 314] on icon "Next" at bounding box center [1037, 303] width 42 height 42
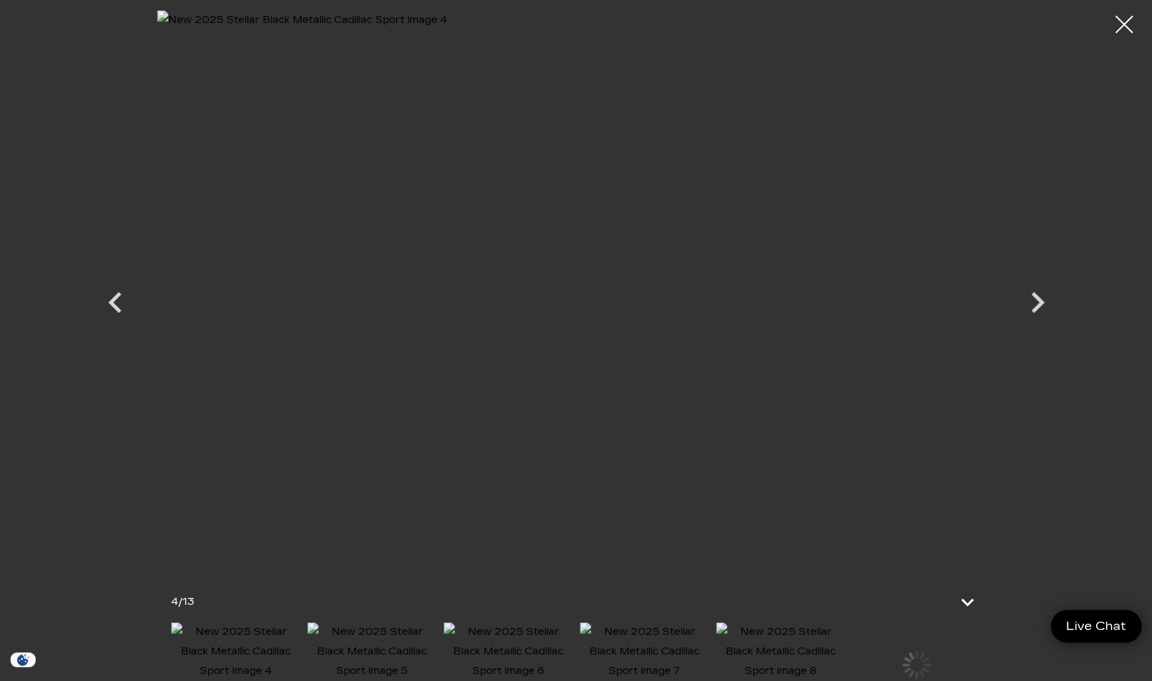
click at [1034, 316] on icon "Next" at bounding box center [1037, 303] width 42 height 42
click at [1032, 314] on icon "Next" at bounding box center [1037, 303] width 42 height 42
click at [1030, 314] on icon "Next" at bounding box center [1037, 303] width 42 height 42
click at [1030, 315] on icon "Next" at bounding box center [1037, 303] width 42 height 42
click at [1037, 312] on icon "Next" at bounding box center [1037, 303] width 42 height 42
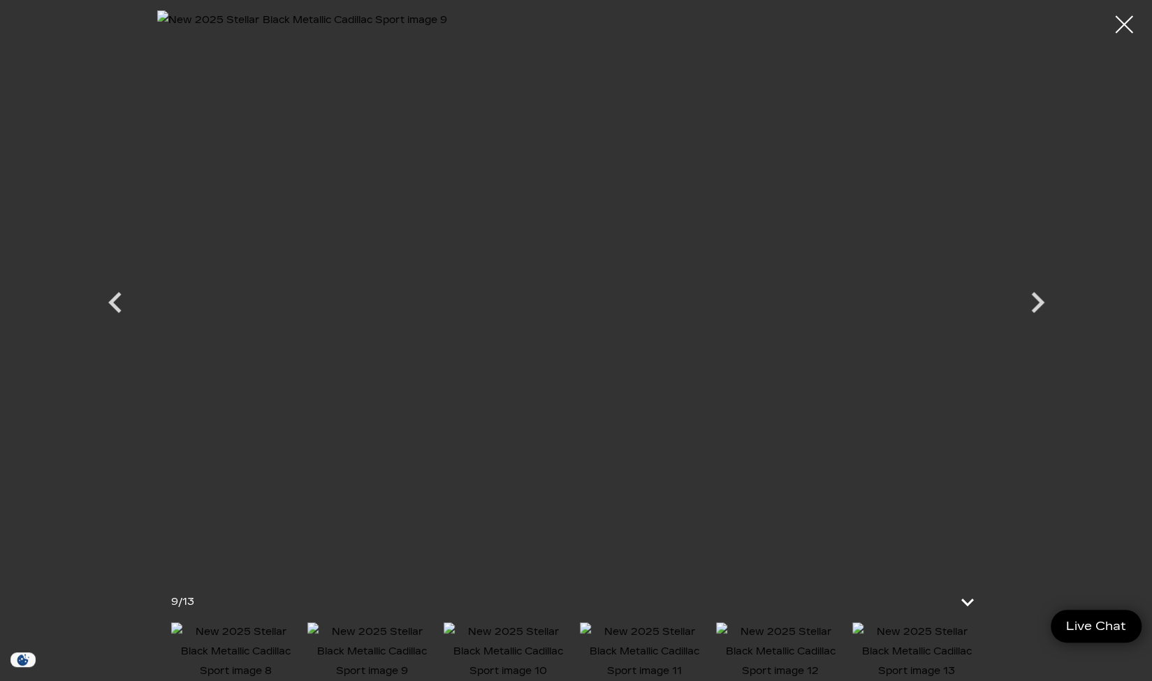
click at [1034, 310] on icon "Next" at bounding box center [1037, 302] width 13 height 21
click at [1121, 34] on div at bounding box center [1124, 24] width 37 height 37
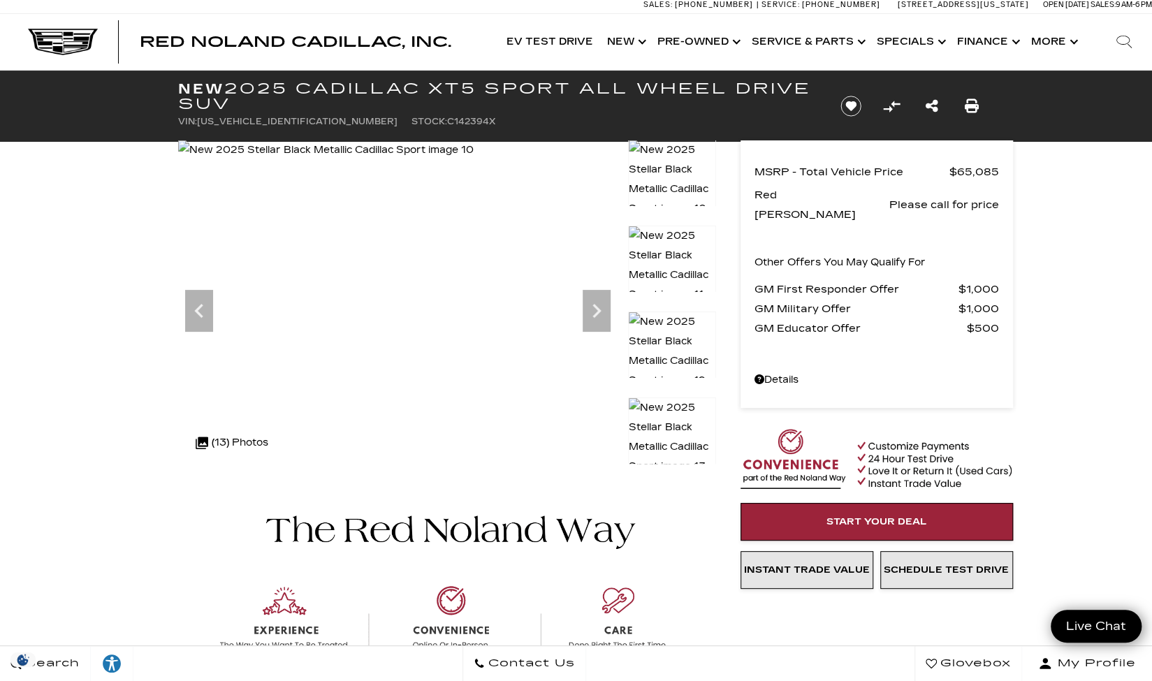
scroll to position [7, 0]
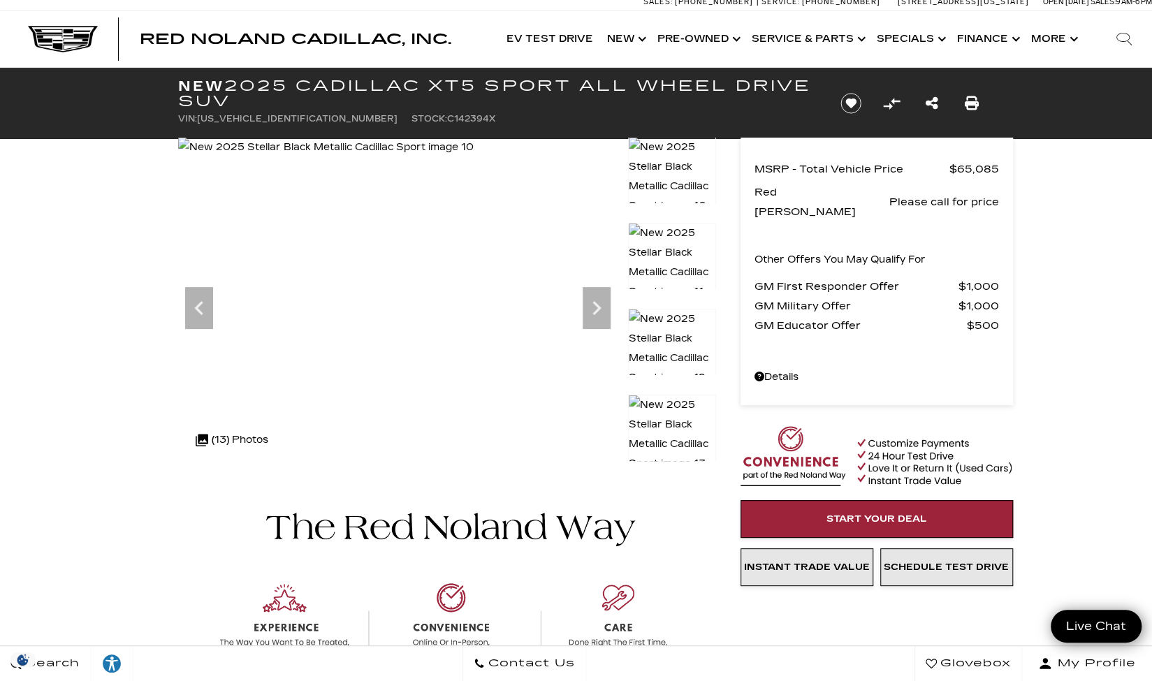
click at [474, 157] on img at bounding box center [325, 148] width 295 height 20
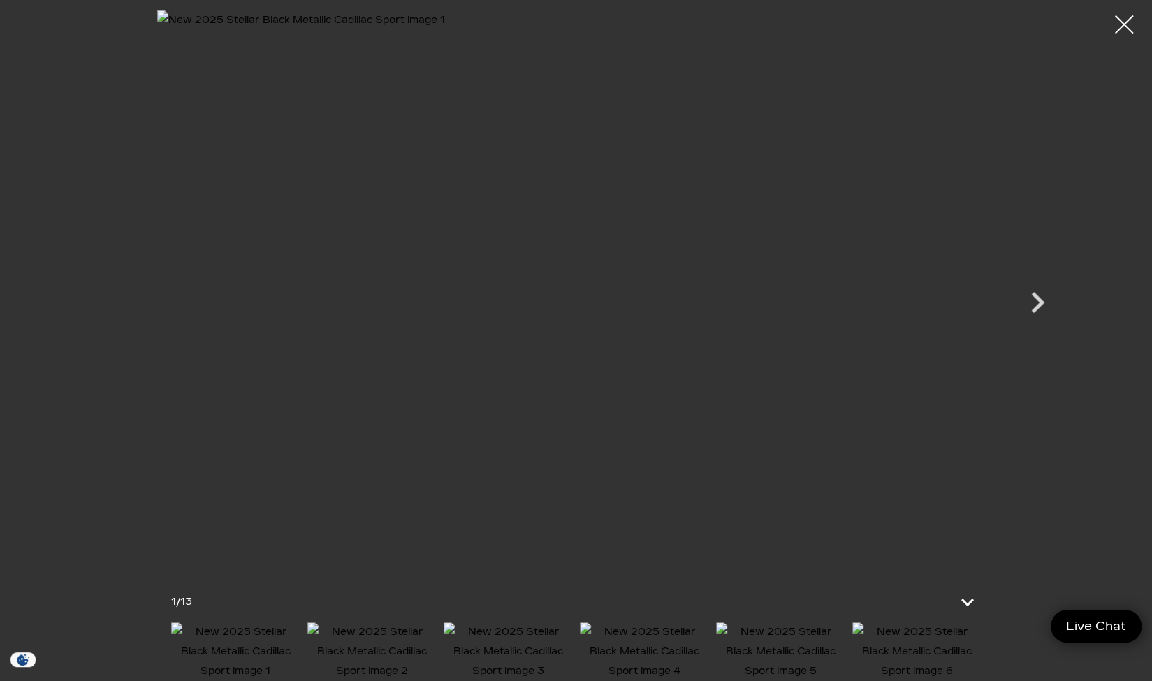
scroll to position [425, 0]
click at [967, 588] on icon at bounding box center [968, 602] width 34 height 34
click at [961, 658] on icon at bounding box center [961, 660] width 17 height 10
click at [1035, 300] on icon "Next" at bounding box center [1037, 303] width 42 height 42
click at [1035, 312] on icon "Next" at bounding box center [1037, 303] width 42 height 42
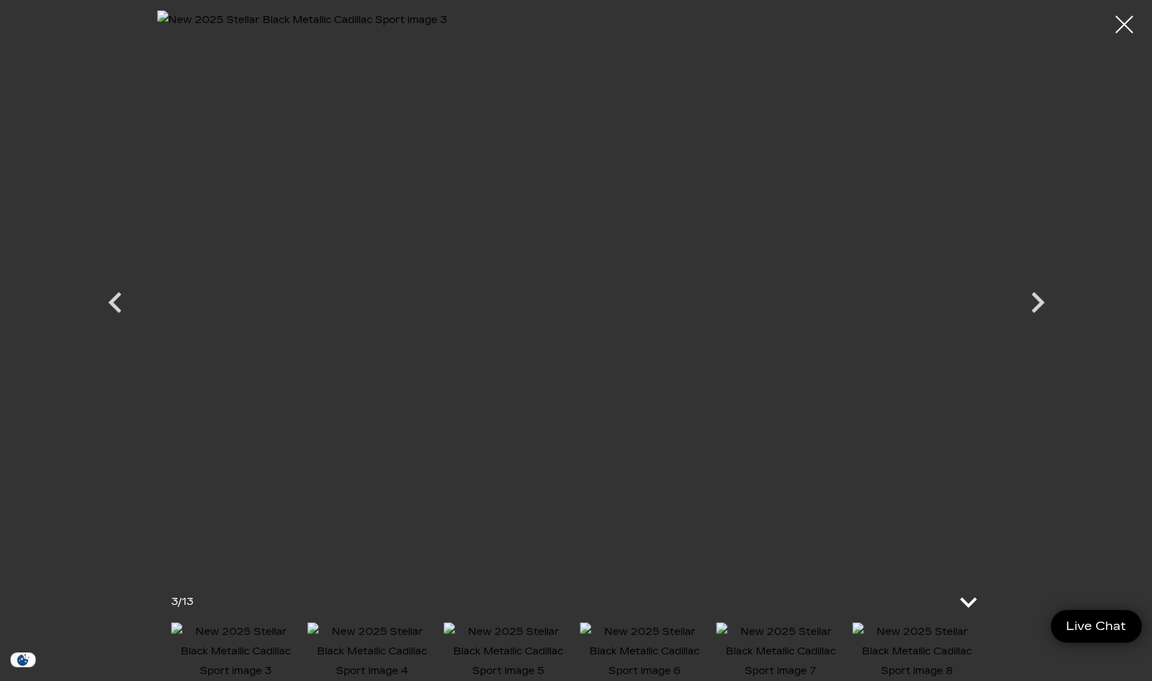
click at [1032, 316] on icon "Next" at bounding box center [1037, 303] width 42 height 42
click at [1033, 307] on icon "Next" at bounding box center [1037, 303] width 42 height 42
click at [1038, 306] on icon "Next" at bounding box center [1037, 302] width 13 height 21
click at [1123, 36] on div at bounding box center [1124, 24] width 37 height 37
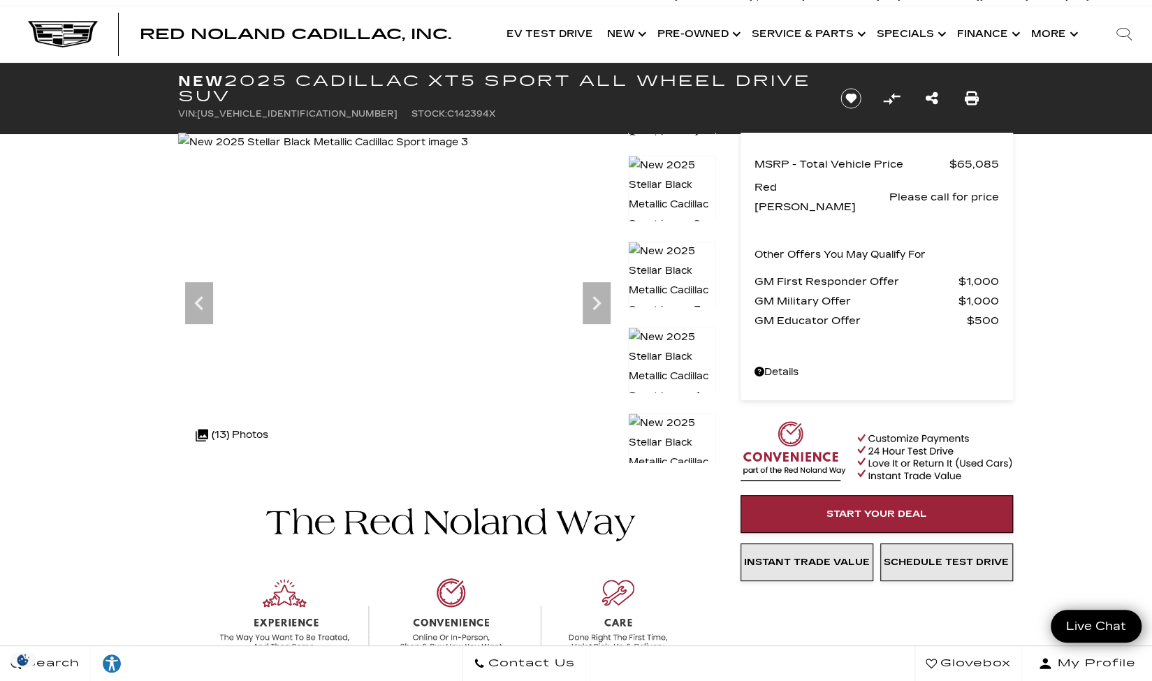
scroll to position [0, 0]
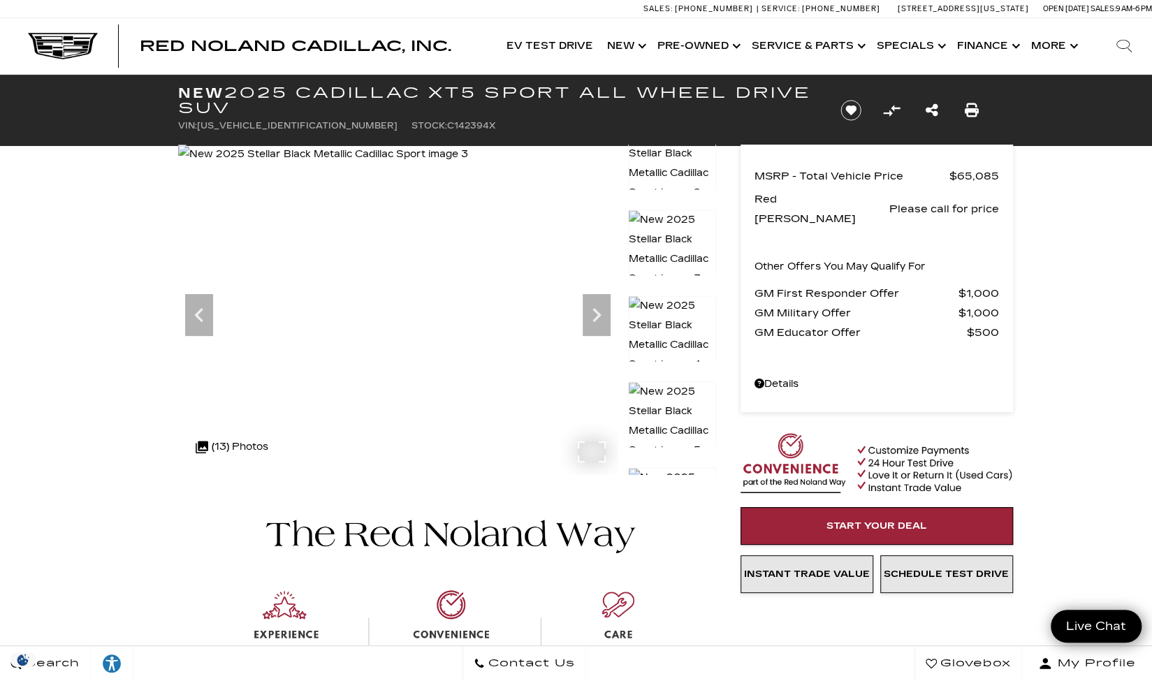
click at [231, 451] on div ".cls-1, .cls-3 { fill: #c50033; } .cls-1 { clip-rule: evenodd; } .cls-2 { clip-…" at bounding box center [232, 447] width 87 height 34
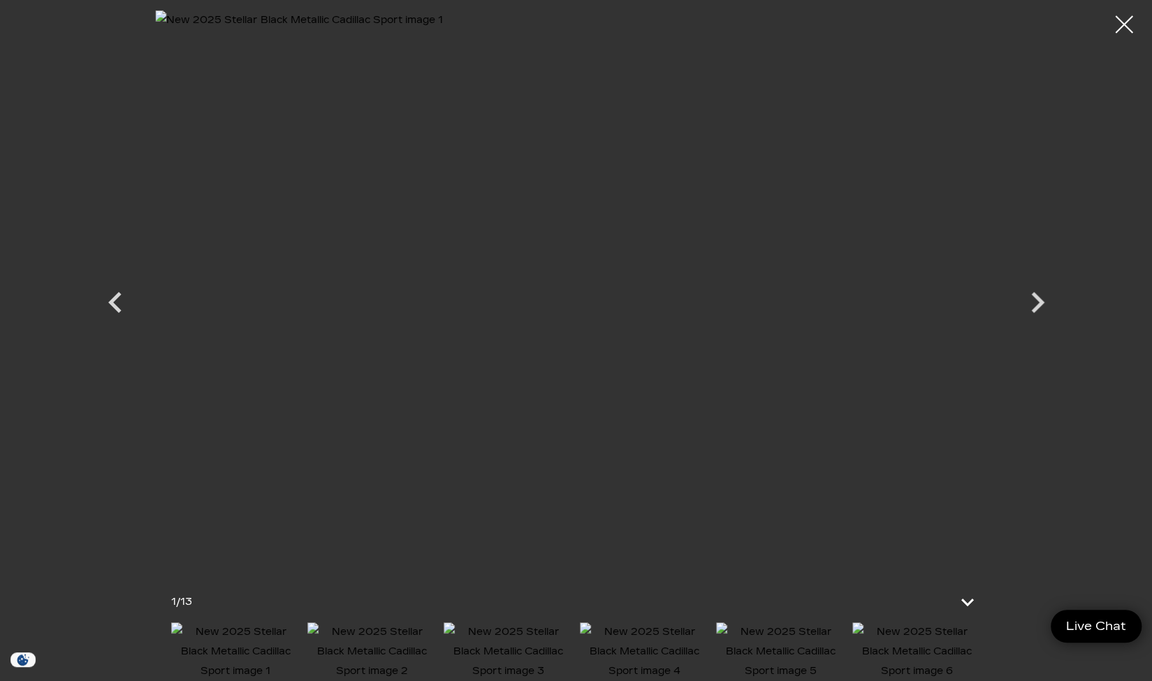
scroll to position [138, 0]
click at [1039, 317] on icon "Next" at bounding box center [1037, 303] width 42 height 42
click at [1041, 305] on icon "Next" at bounding box center [1037, 302] width 13 height 21
click at [1043, 307] on icon "Next" at bounding box center [1037, 303] width 42 height 42
click at [1042, 308] on icon "Next" at bounding box center [1037, 303] width 42 height 42
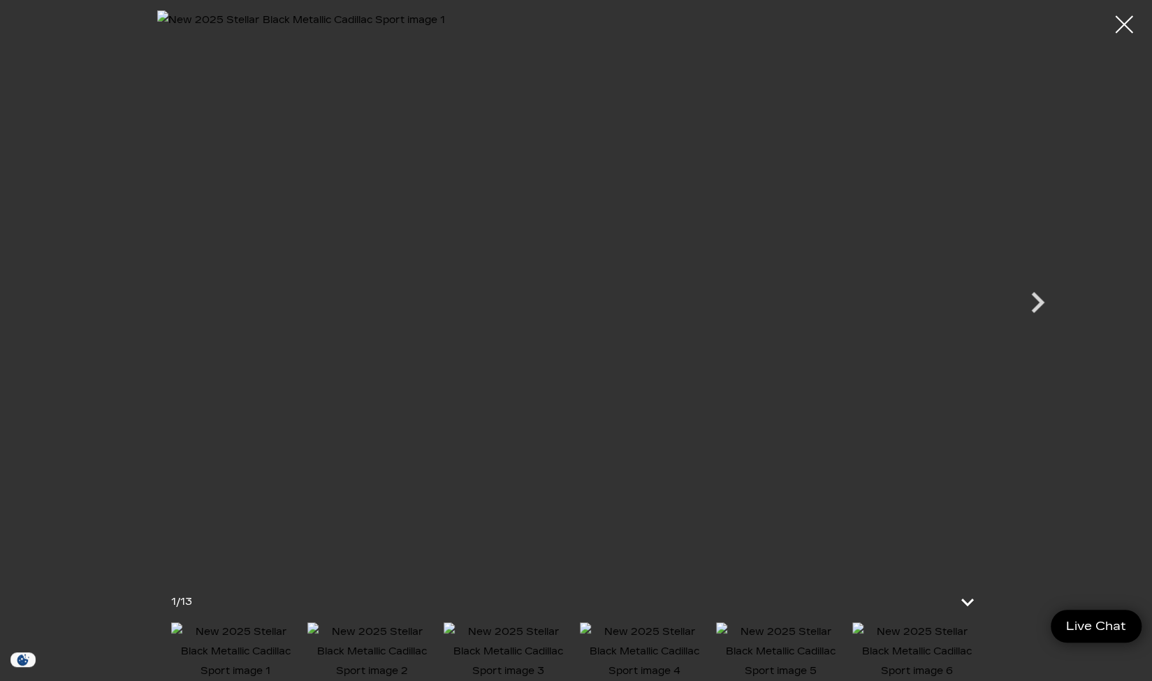
click at [1039, 305] on icon "Next" at bounding box center [1037, 302] width 13 height 21
click at [1045, 308] on icon "Next" at bounding box center [1037, 303] width 42 height 42
click at [1036, 309] on icon "Next" at bounding box center [1037, 302] width 13 height 21
click at [1038, 307] on icon "Next" at bounding box center [1037, 302] width 13 height 21
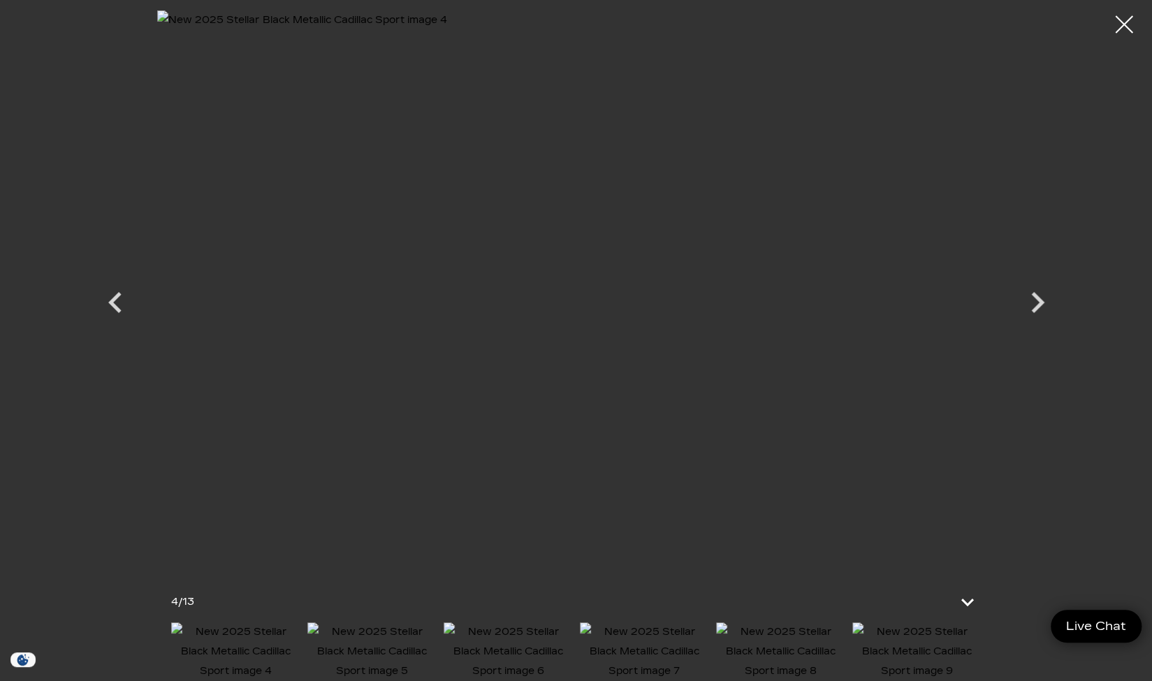
click at [1036, 313] on icon "Next" at bounding box center [1037, 303] width 42 height 42
click at [1045, 303] on icon "Next" at bounding box center [1037, 303] width 42 height 42
click at [1038, 313] on icon "Next" at bounding box center [1037, 303] width 42 height 42
click at [1030, 300] on icon "Next" at bounding box center [1037, 303] width 42 height 42
click at [1038, 304] on icon "Next" at bounding box center [1037, 302] width 13 height 21
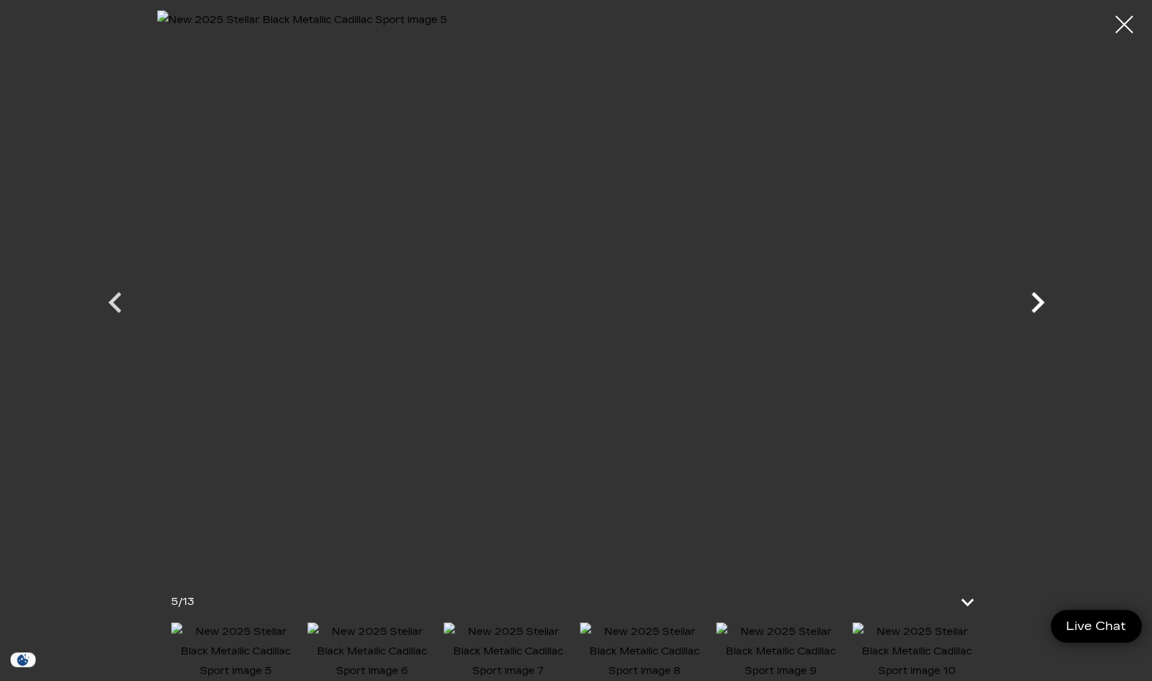
click at [1038, 304] on icon "Next" at bounding box center [1037, 302] width 13 height 21
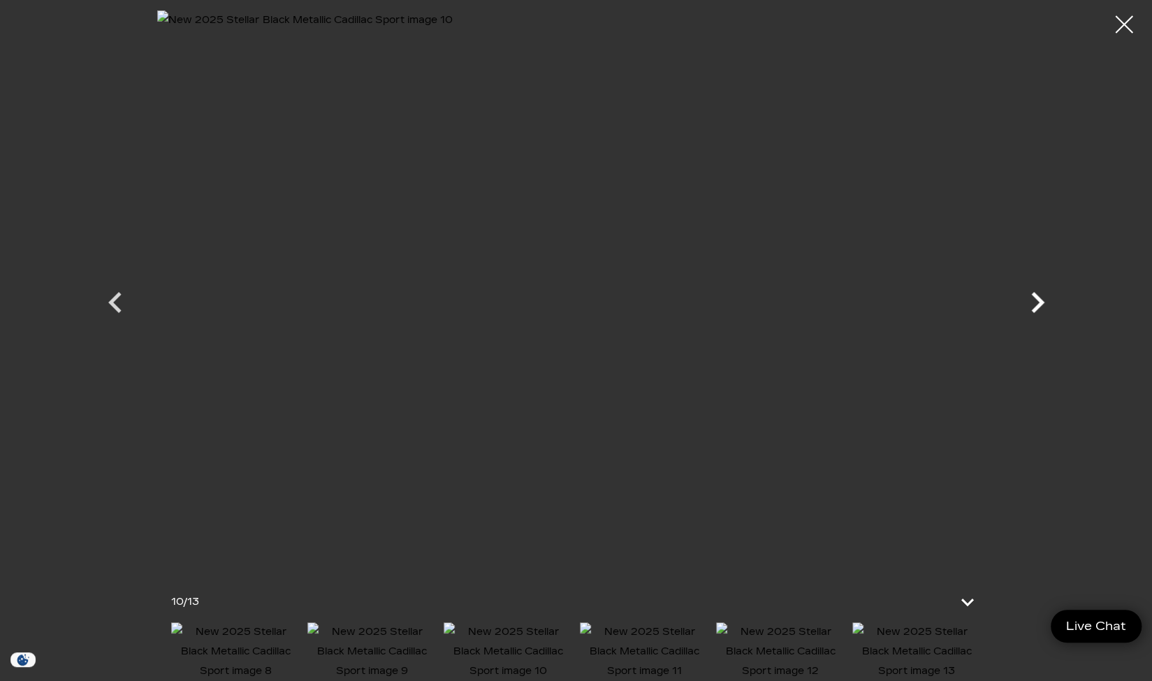
click at [1038, 304] on icon "Next" at bounding box center [1037, 302] width 13 height 21
click at [1127, 27] on div at bounding box center [1124, 24] width 37 height 37
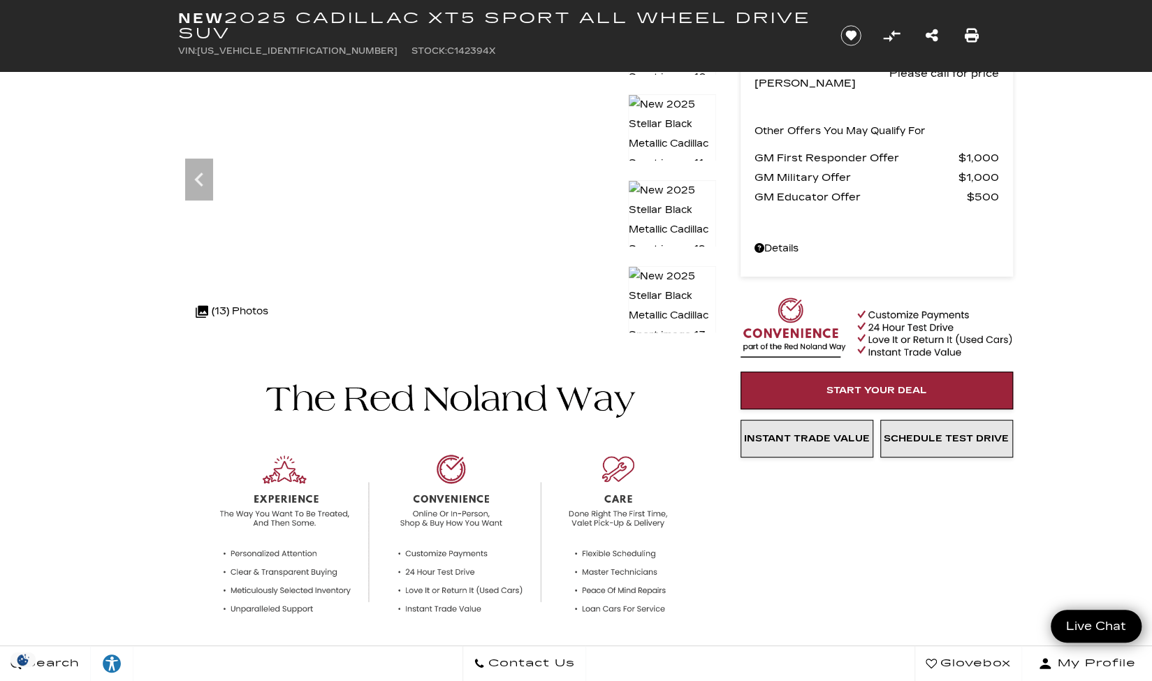
scroll to position [0, 0]
